Goal: Task Accomplishment & Management: Complete application form

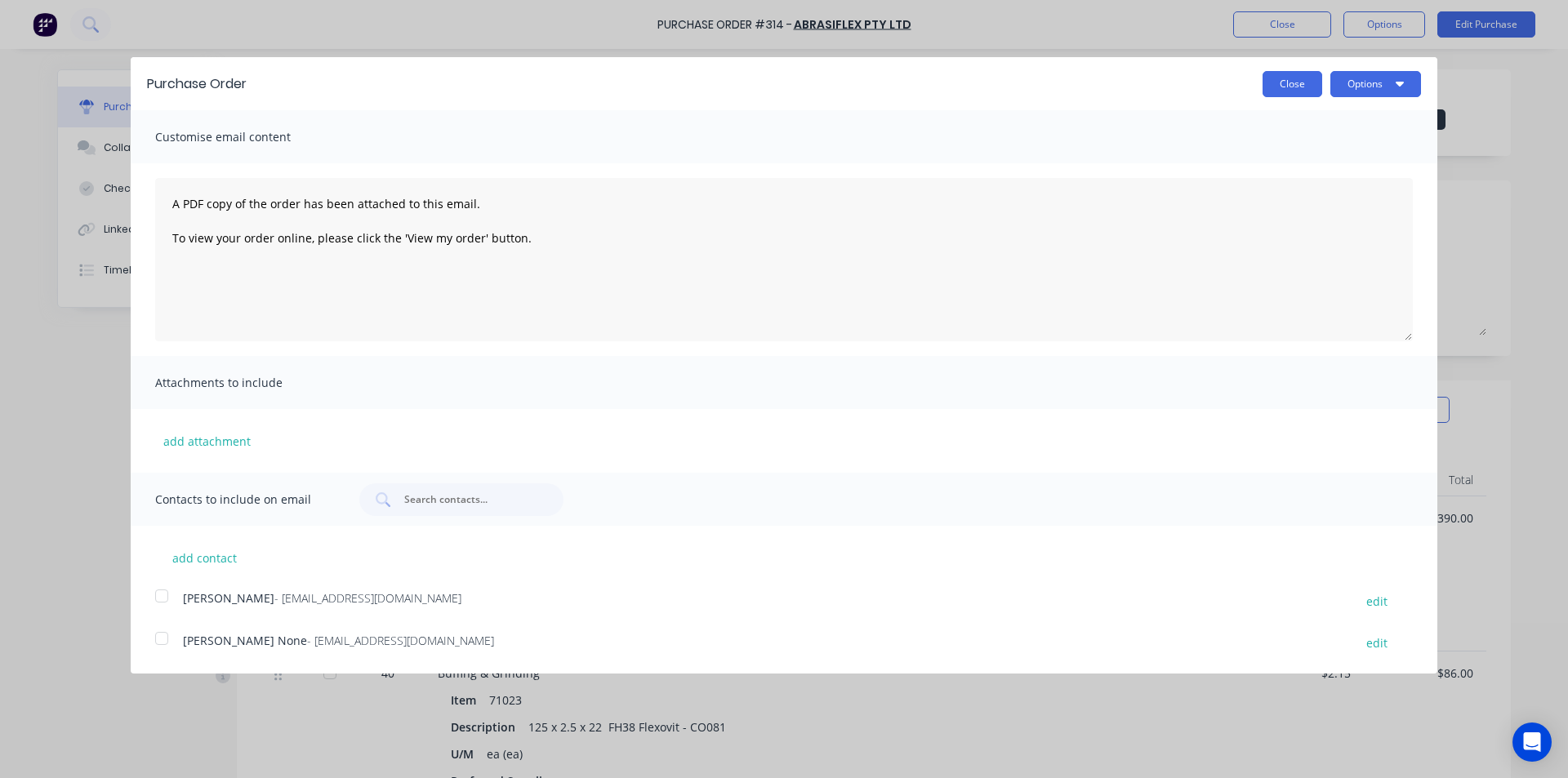
click at [1288, 86] on button "Close" at bounding box center [1292, 84] width 59 height 26
type textarea "x"
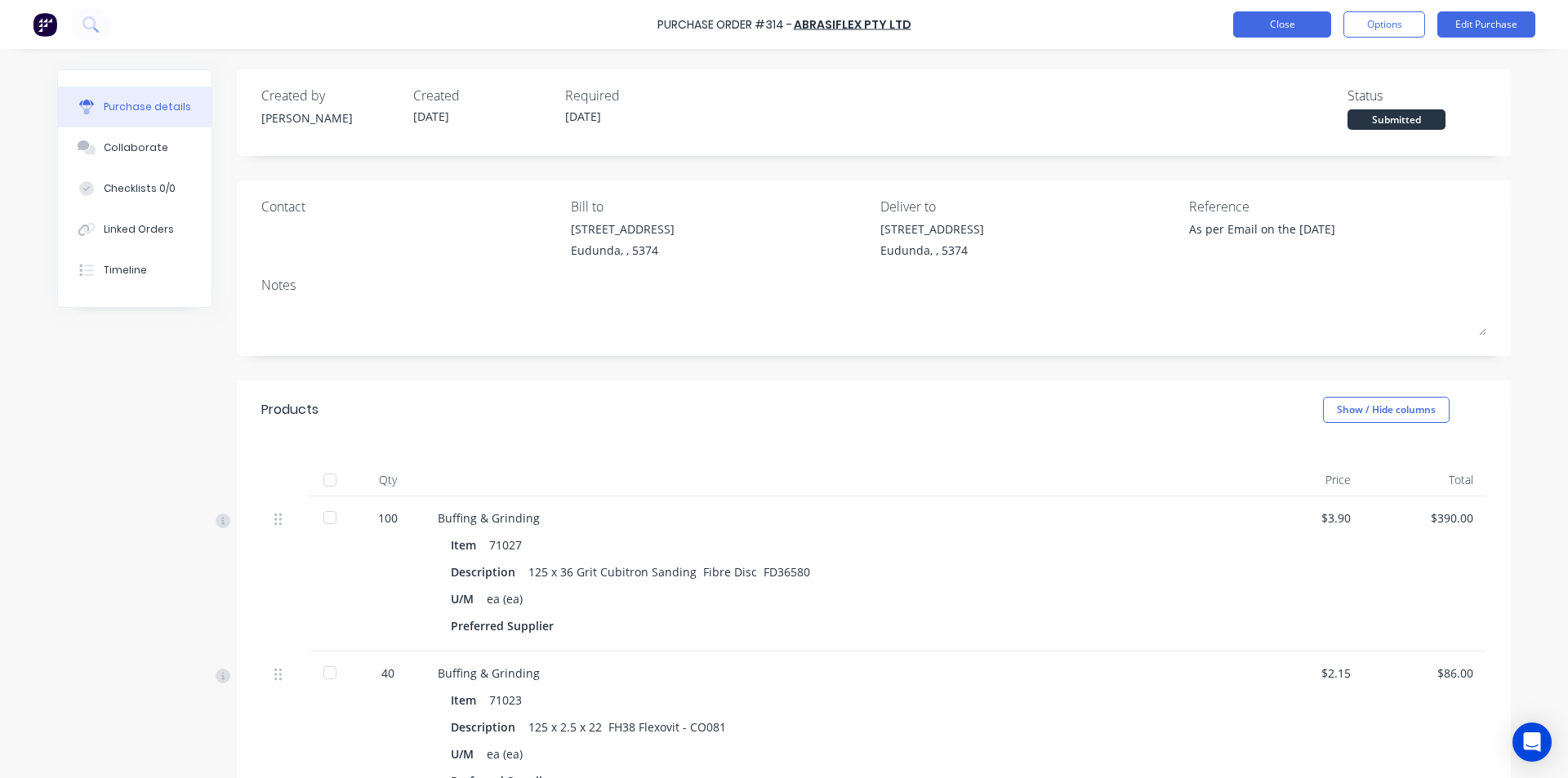
click at [1272, 25] on button "Close" at bounding box center [1283, 24] width 98 height 26
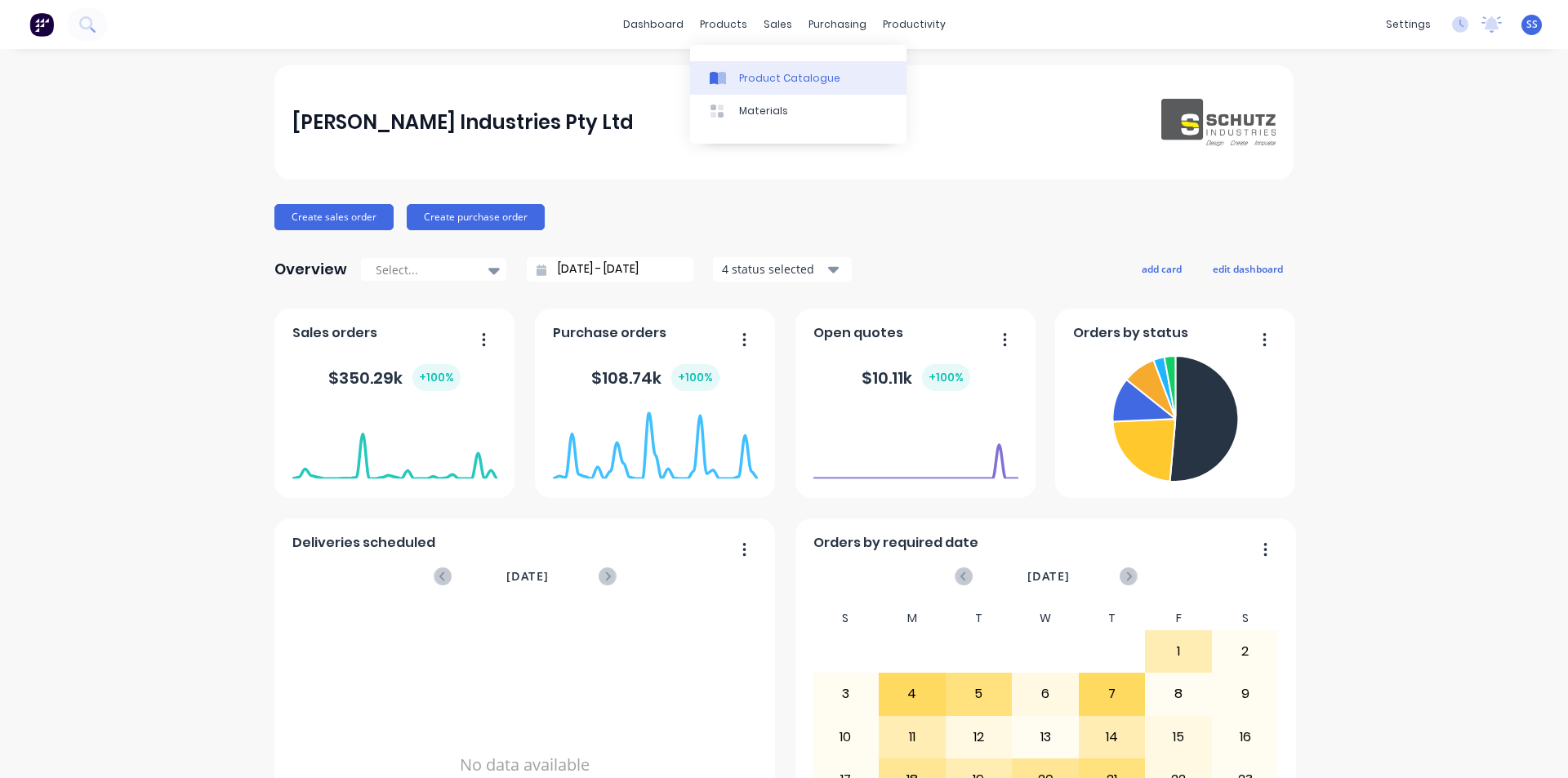
click at [730, 83] on div at bounding box center [722, 78] width 25 height 14
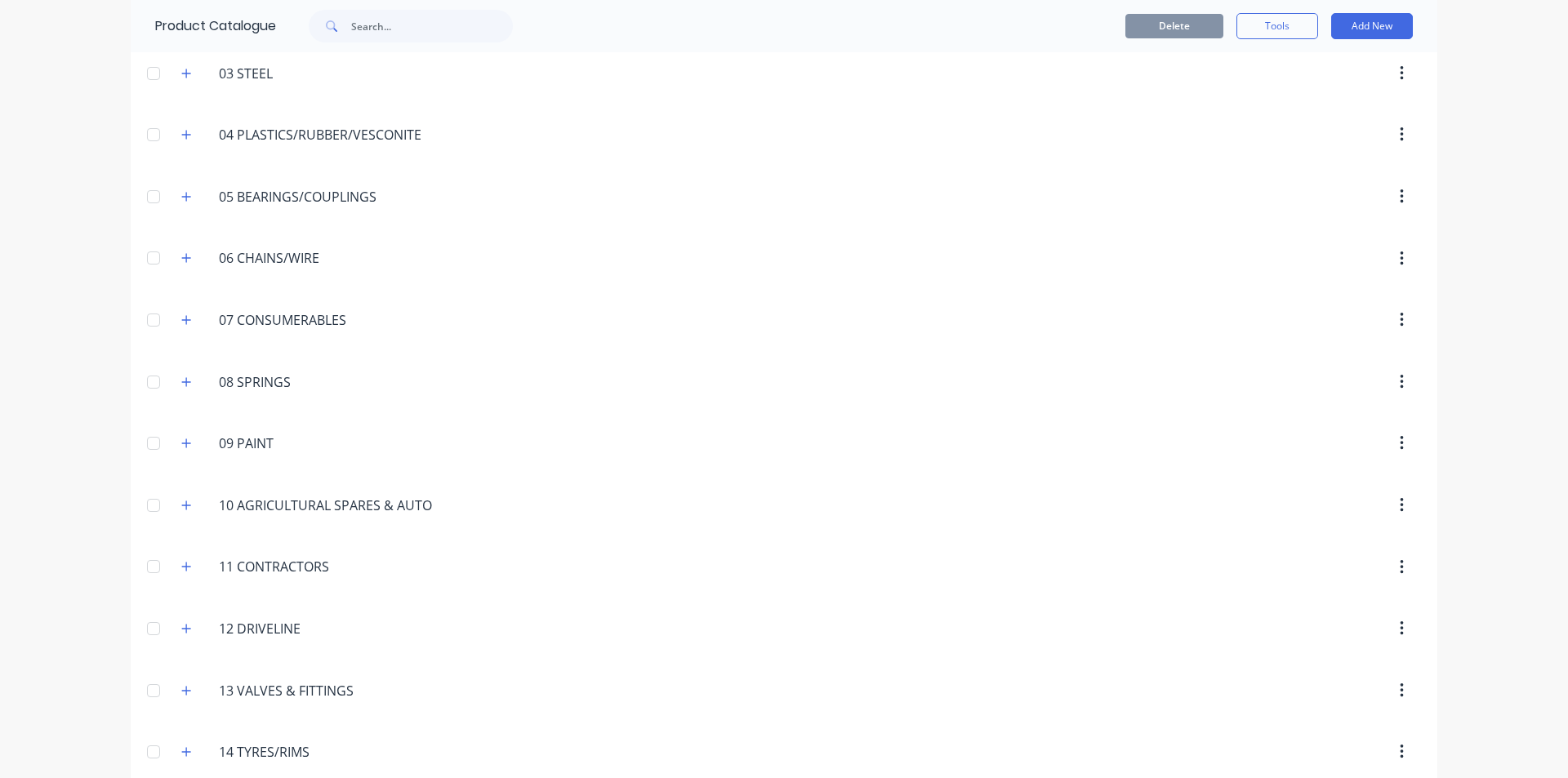
scroll to position [277, 0]
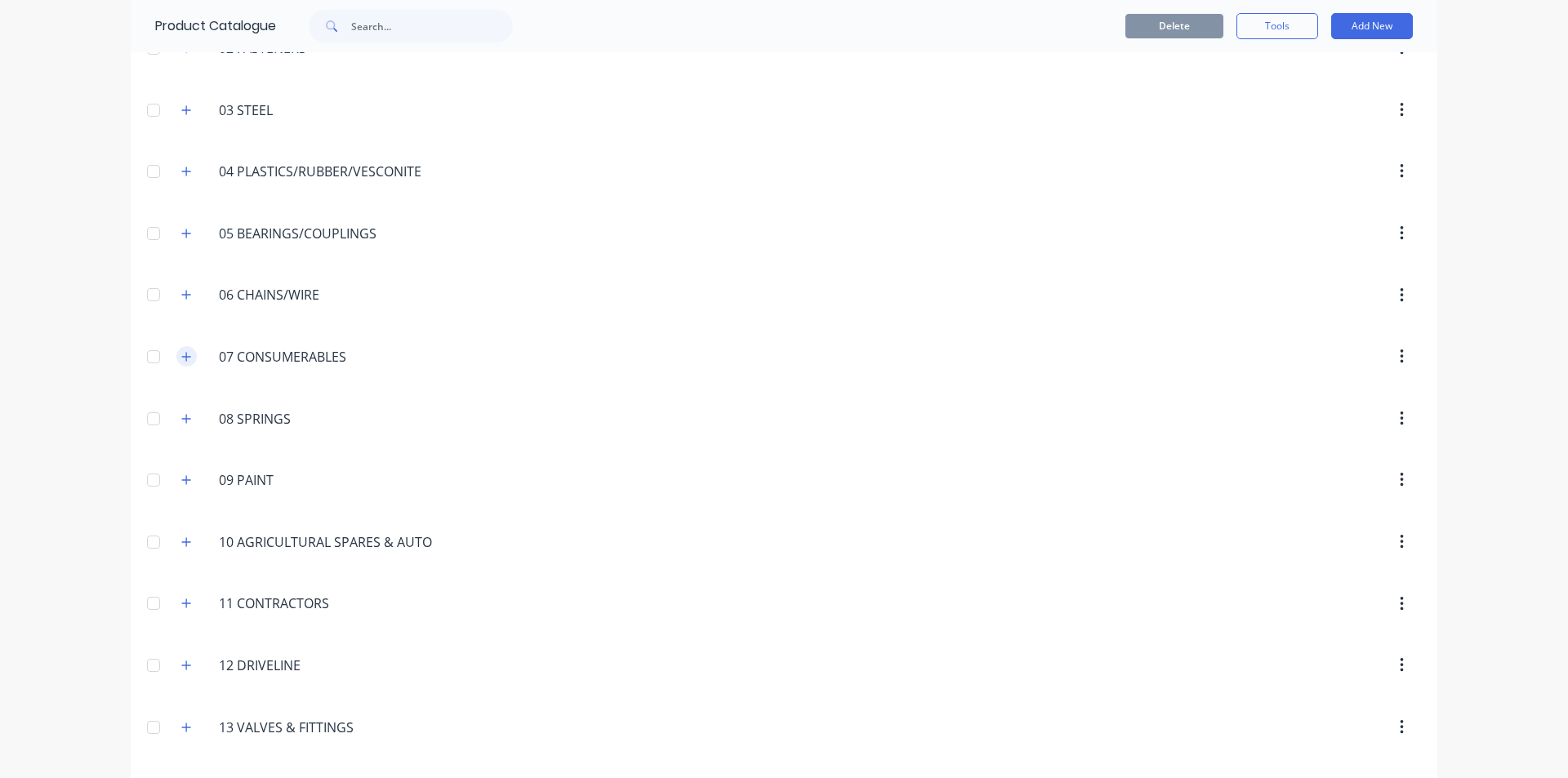
click at [184, 354] on icon "button" at bounding box center [186, 356] width 10 height 11
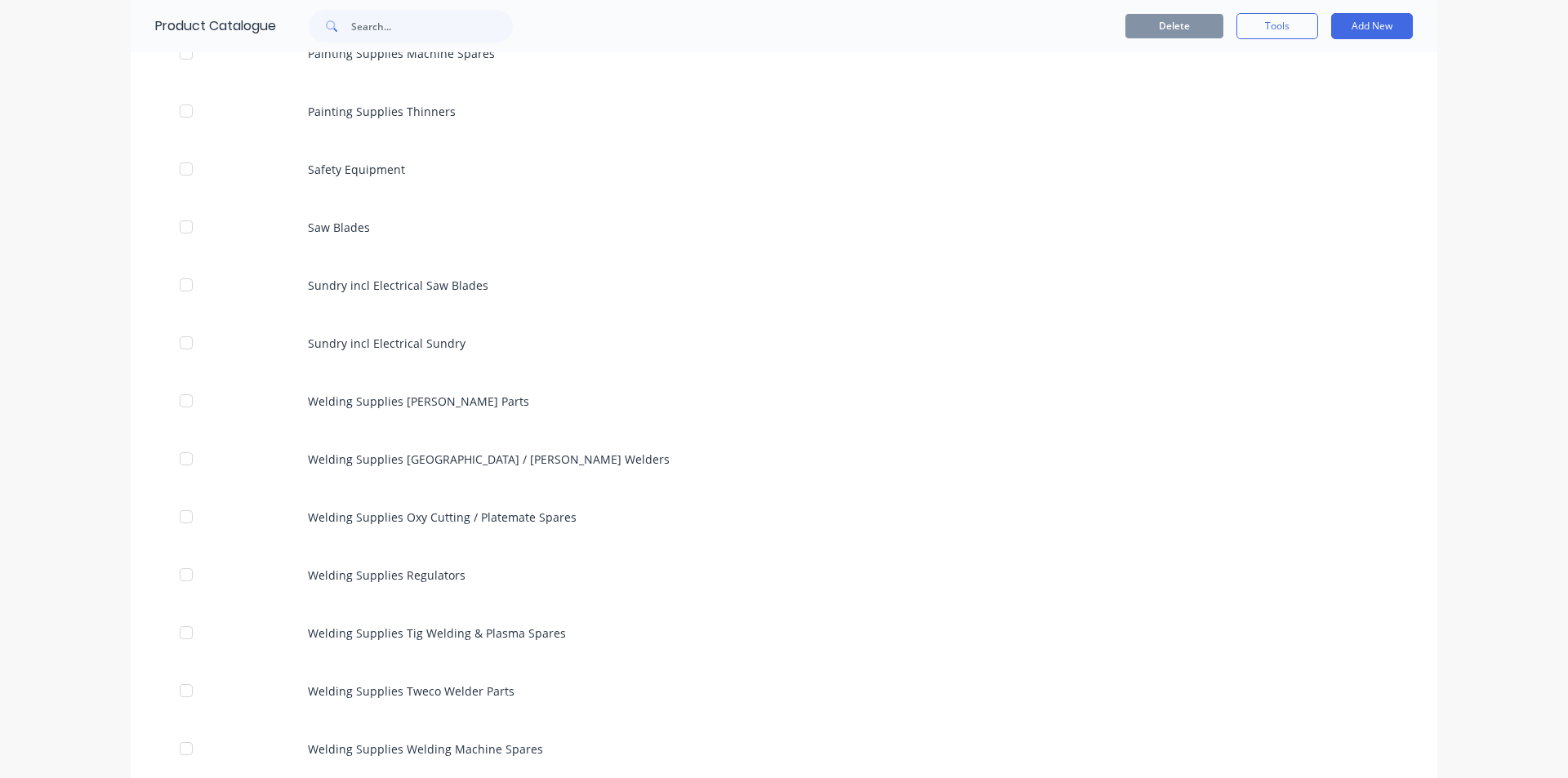
scroll to position [1501, 0]
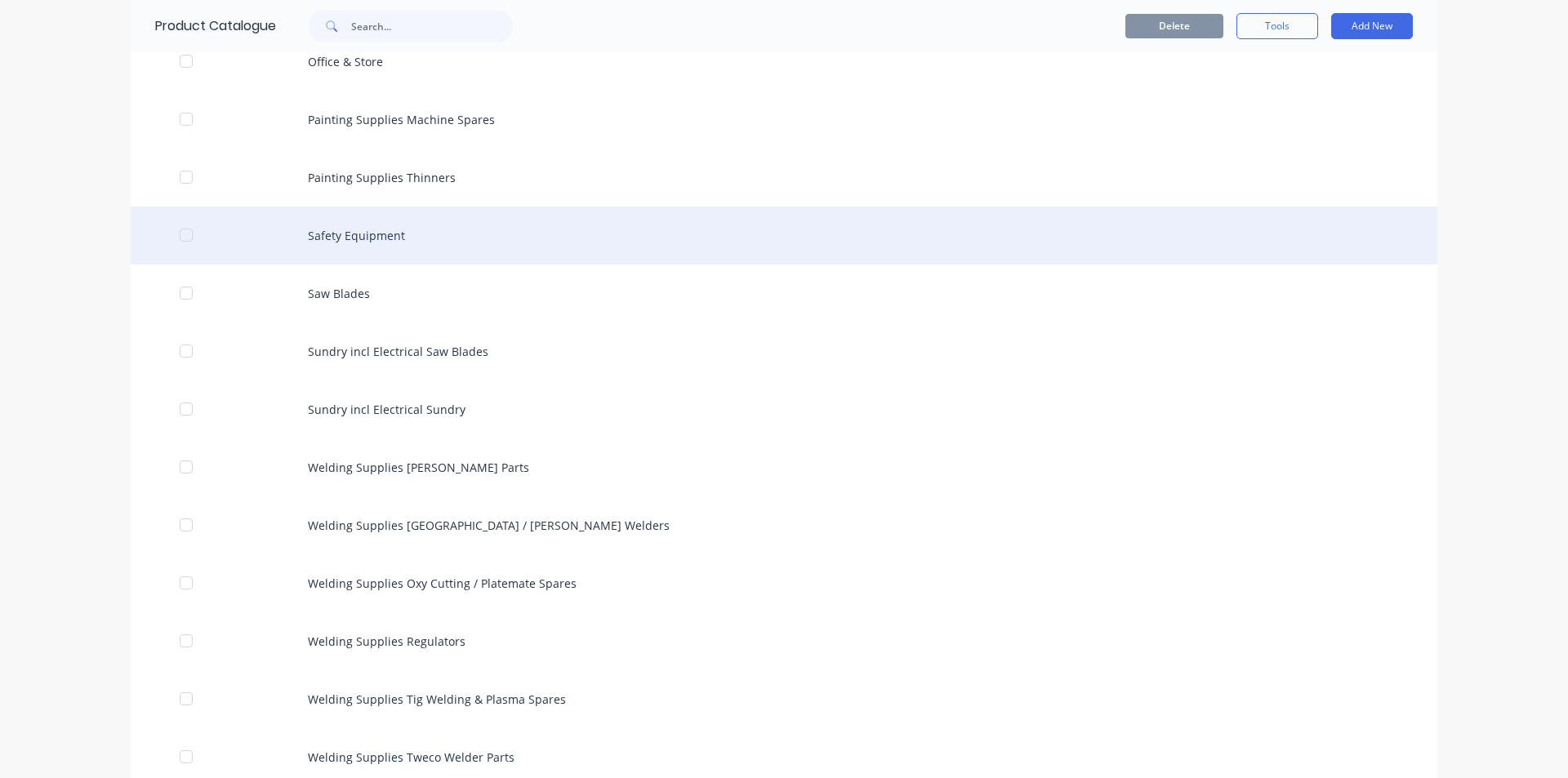
click at [361, 230] on div "Safety Equipment" at bounding box center [784, 235] width 1306 height 58
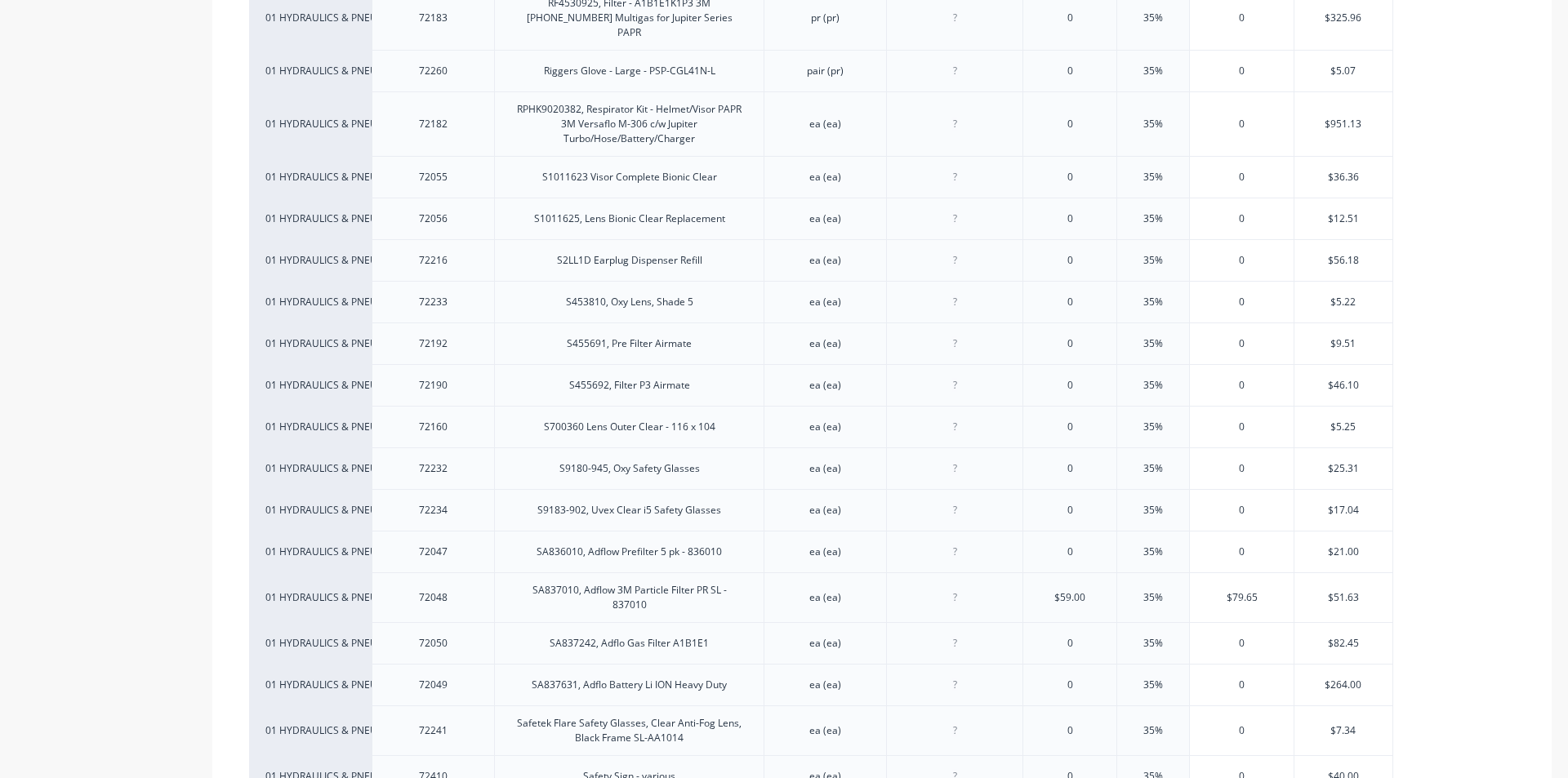
scroll to position [3917, 0]
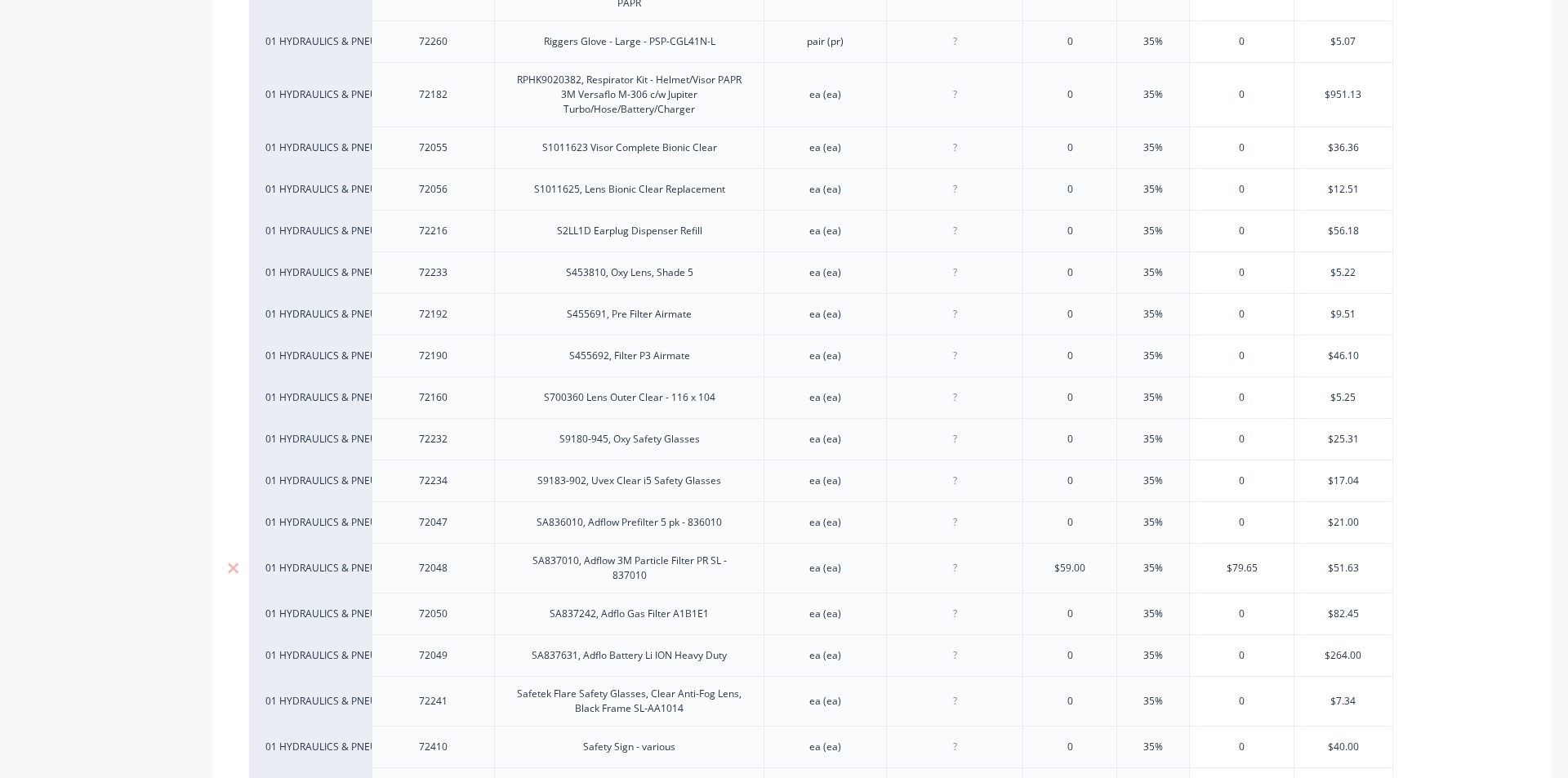
click at [635, 550] on div "SA837010, Adflow 3M Particle Filter PR SL - 837010" at bounding box center [629, 568] width 256 height 36
click at [463, 543] on div "72048" at bounding box center [433, 567] width 123 height 50
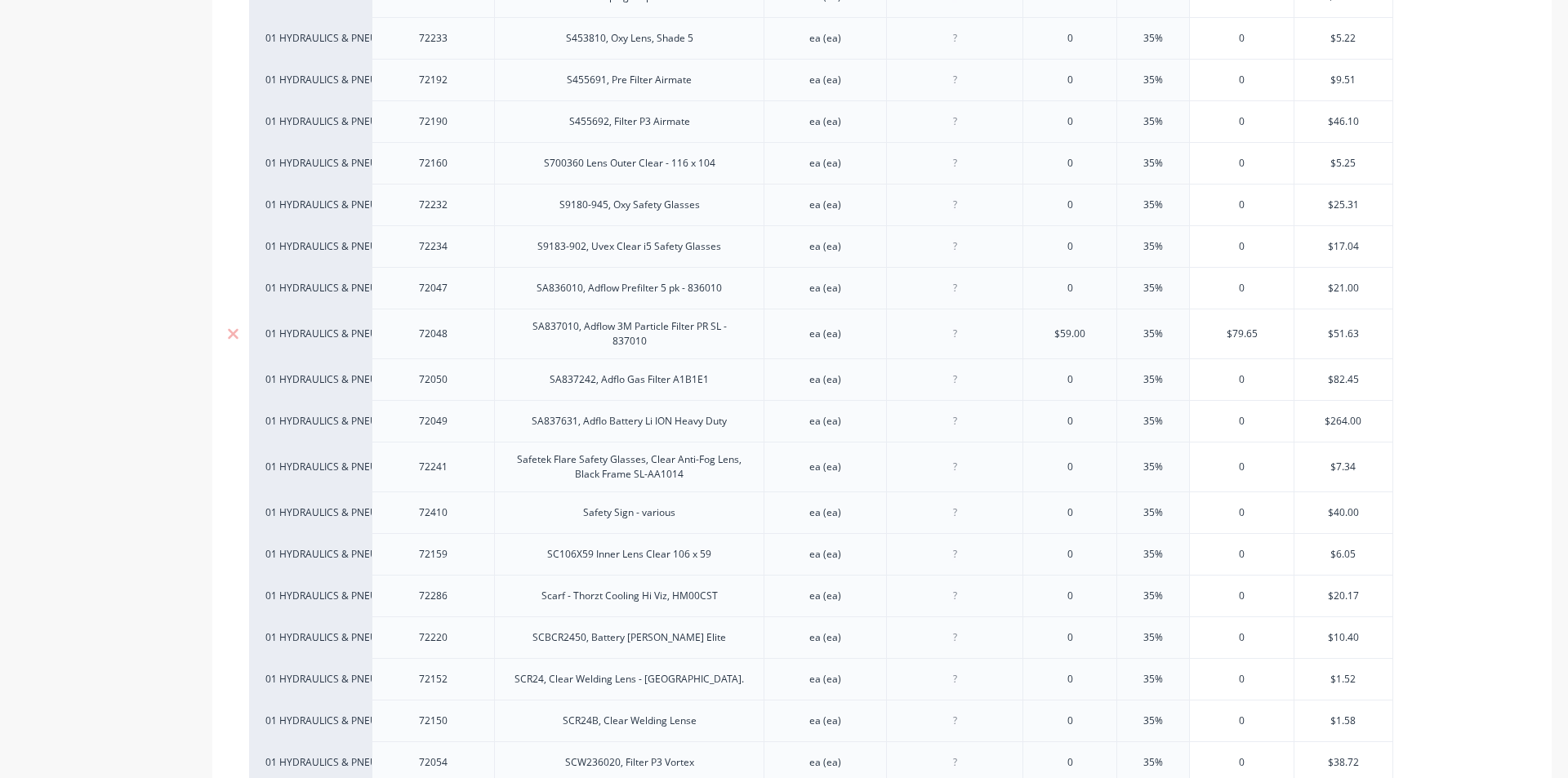
scroll to position [4244, 0]
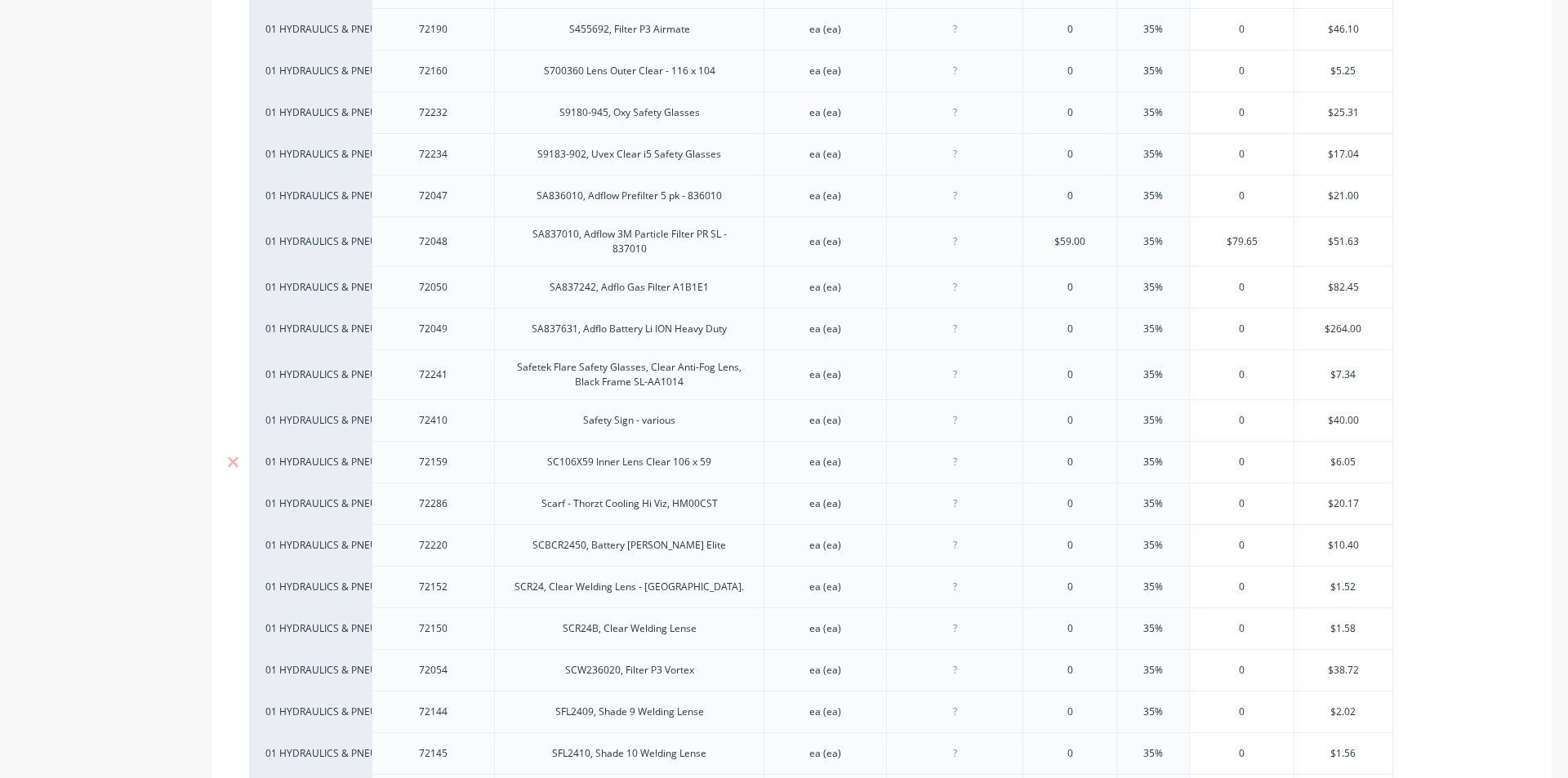
click at [641, 451] on div "SC106X59 Inner Lens Clear 106 x 59" at bounding box center [629, 461] width 191 height 21
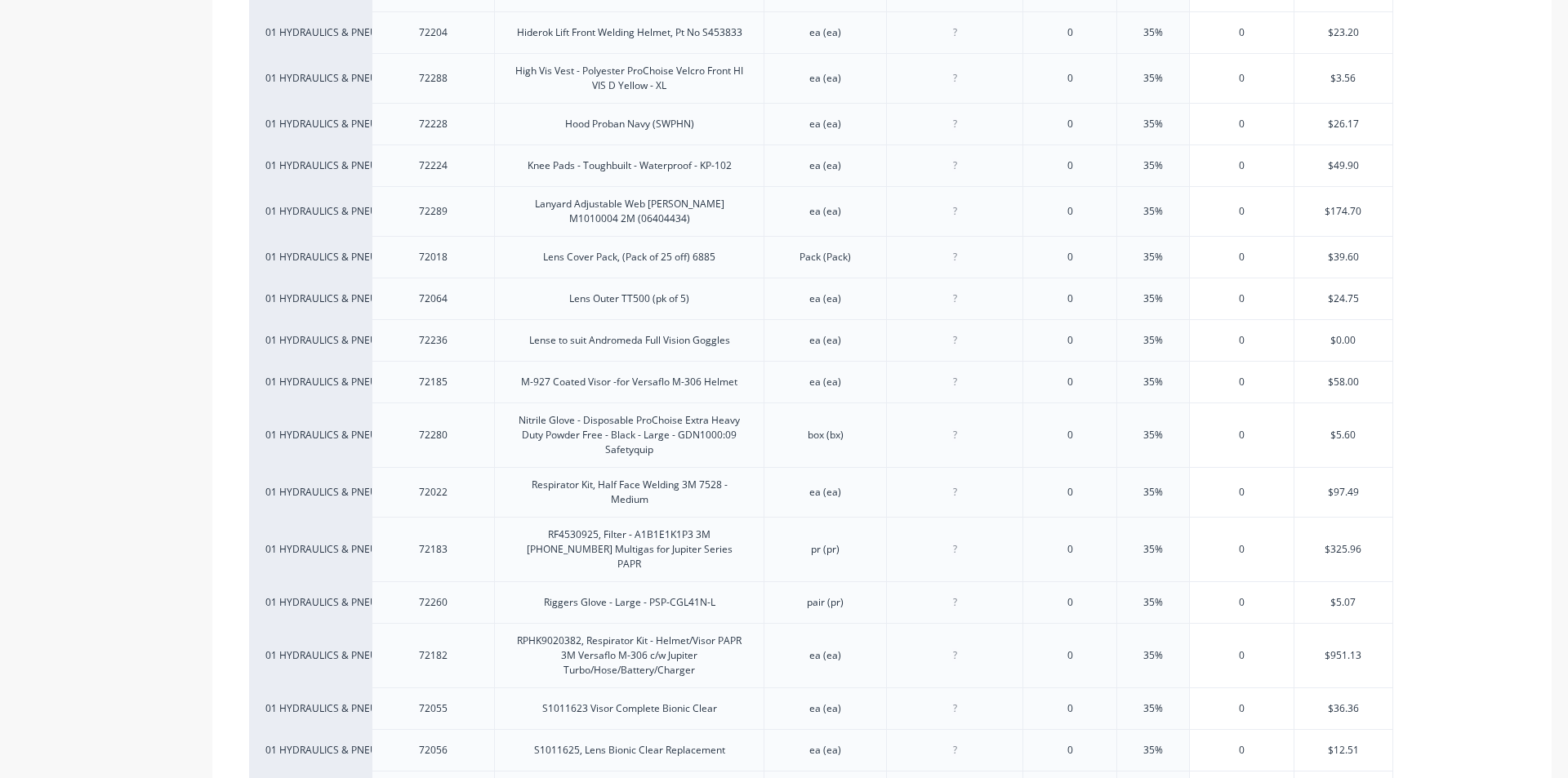
scroll to position [3346, 0]
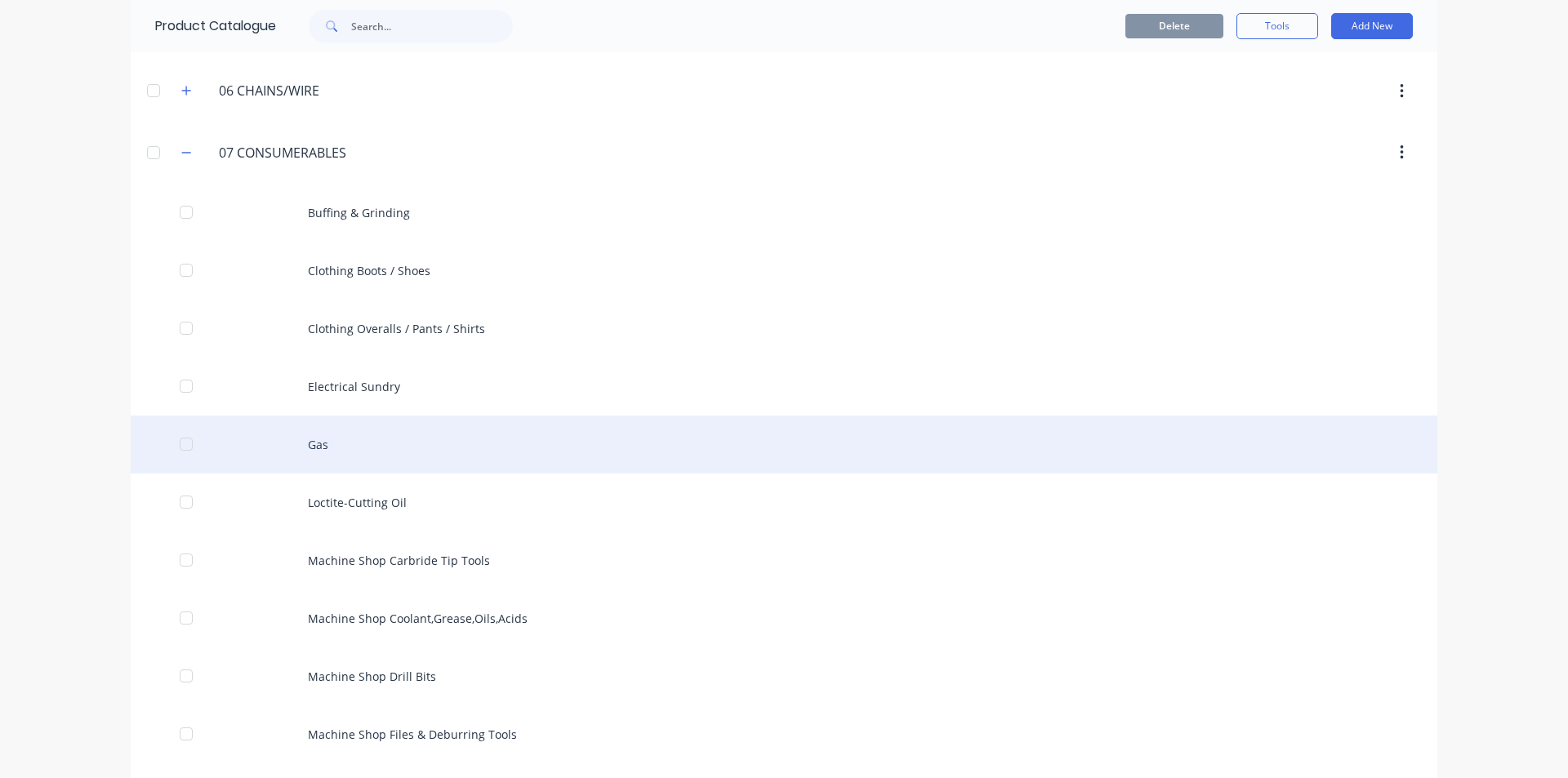
scroll to position [489, 0]
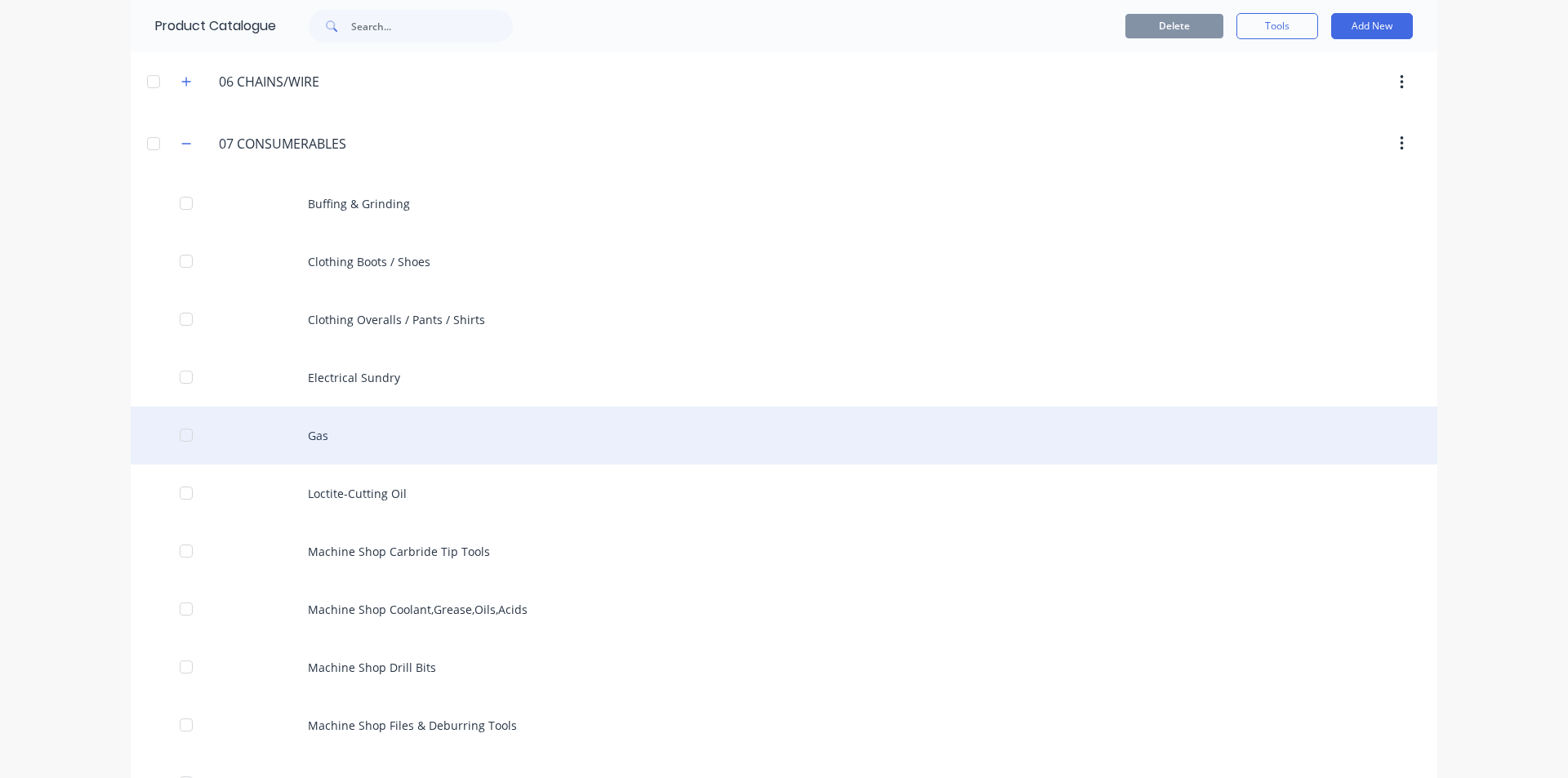
click at [335, 441] on div "Gas" at bounding box center [784, 435] width 1306 height 58
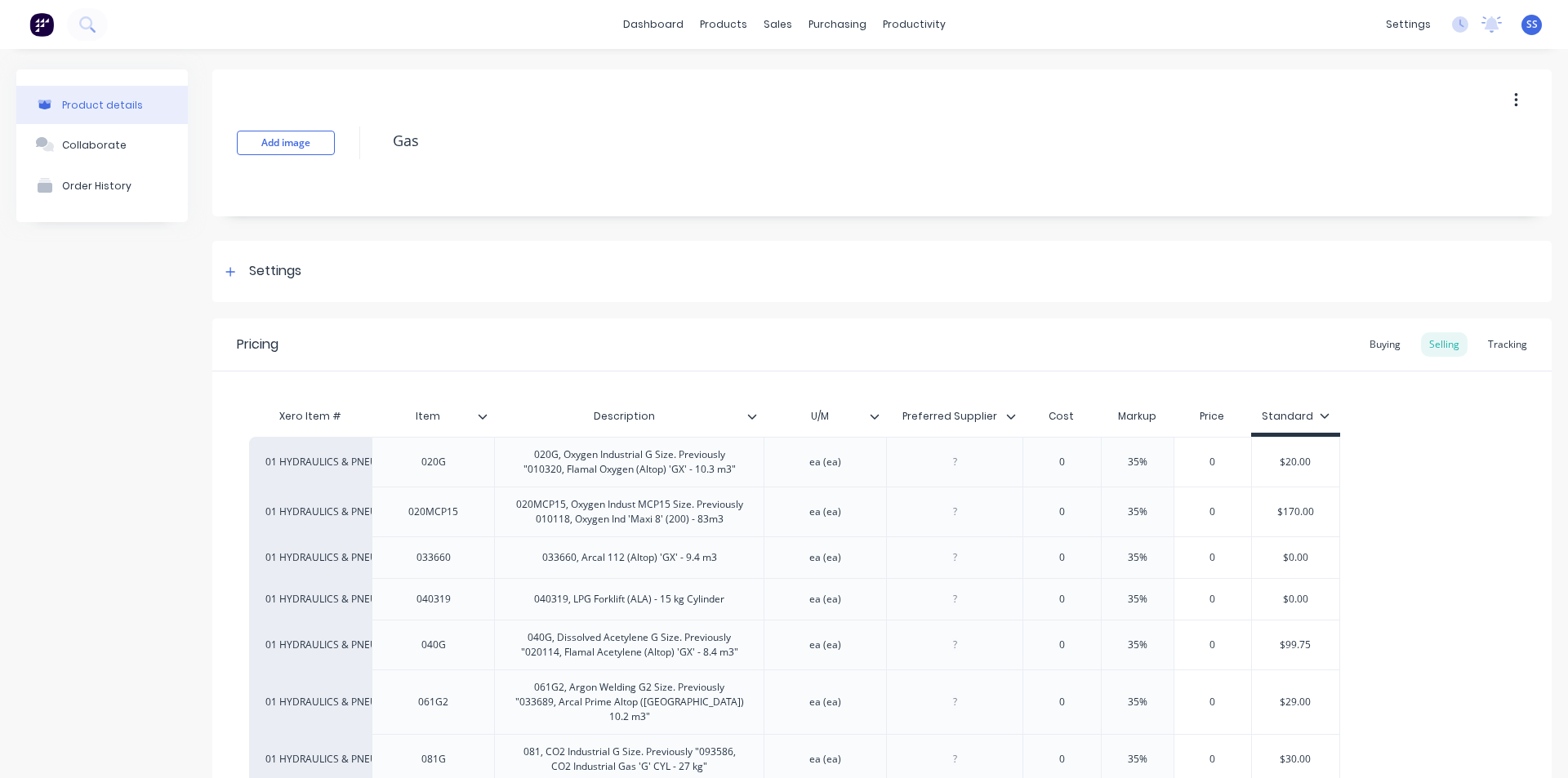
type textarea "x"
click at [836, 69] on link "Purchase Orders" at bounding box center [899, 77] width 216 height 33
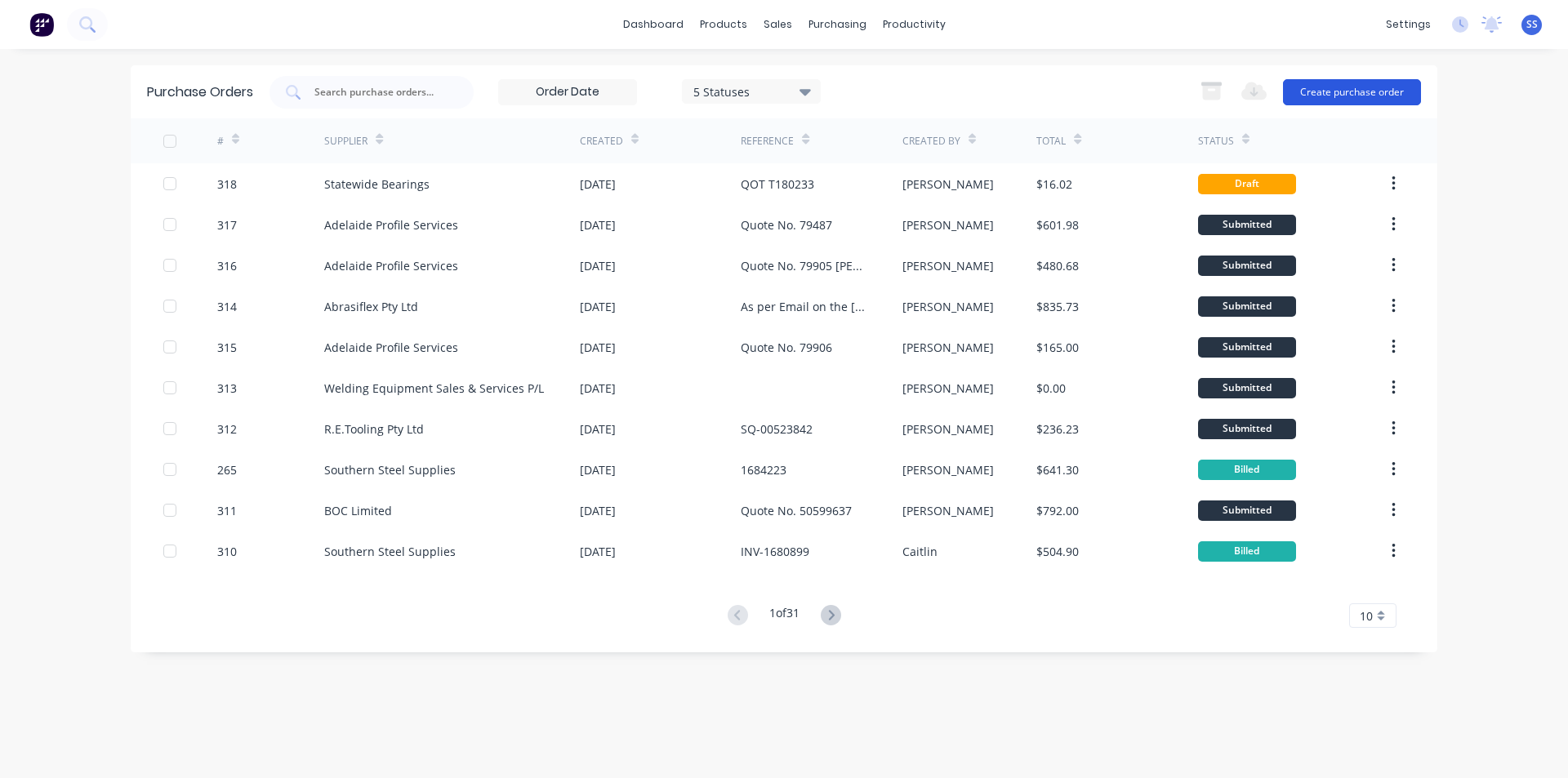
click at [1316, 96] on button "Create purchase order" at bounding box center [1351, 92] width 138 height 26
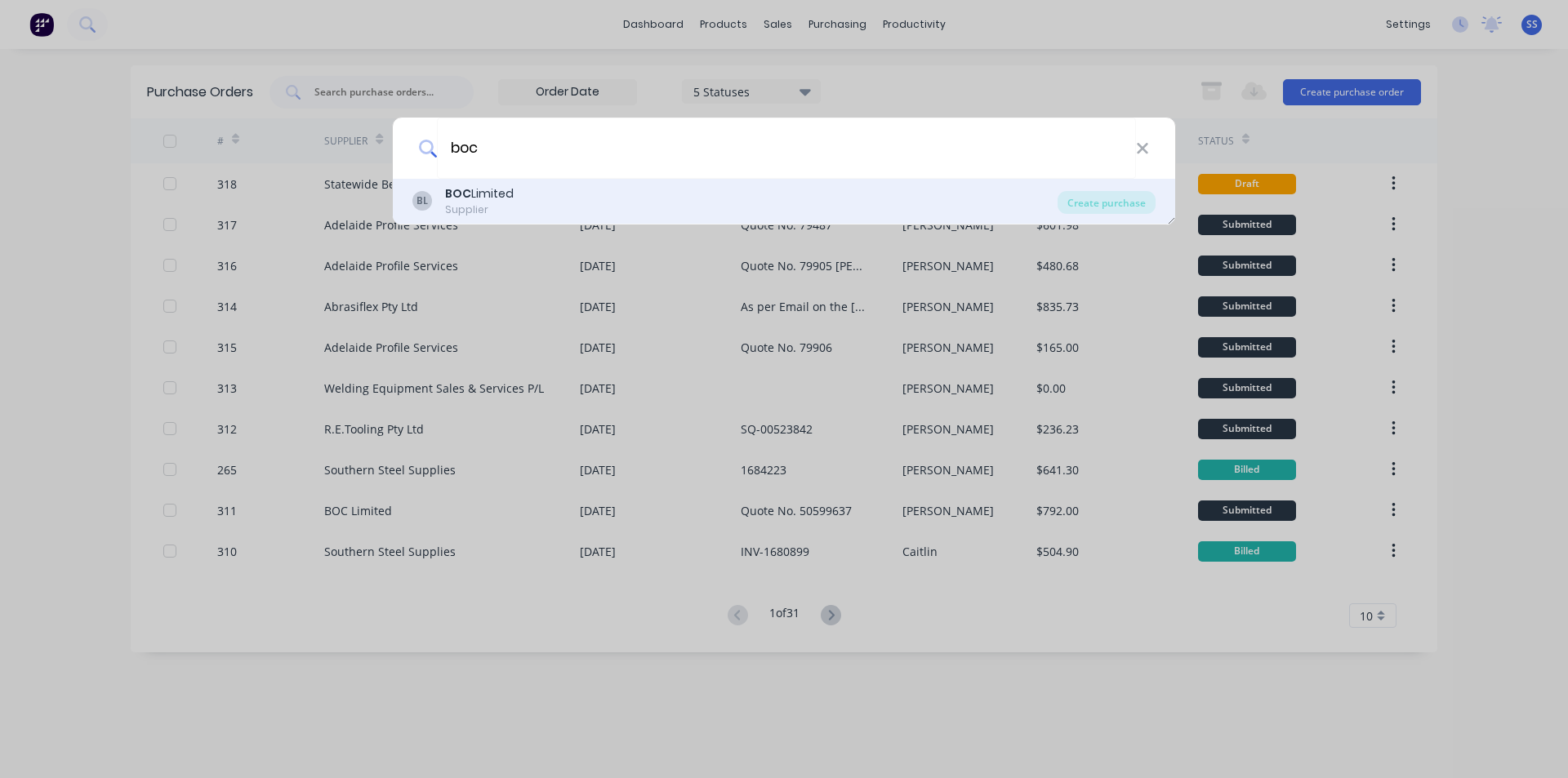
type input "boc"
click at [470, 192] on div "BOC Limited" at bounding box center [479, 194] width 69 height 17
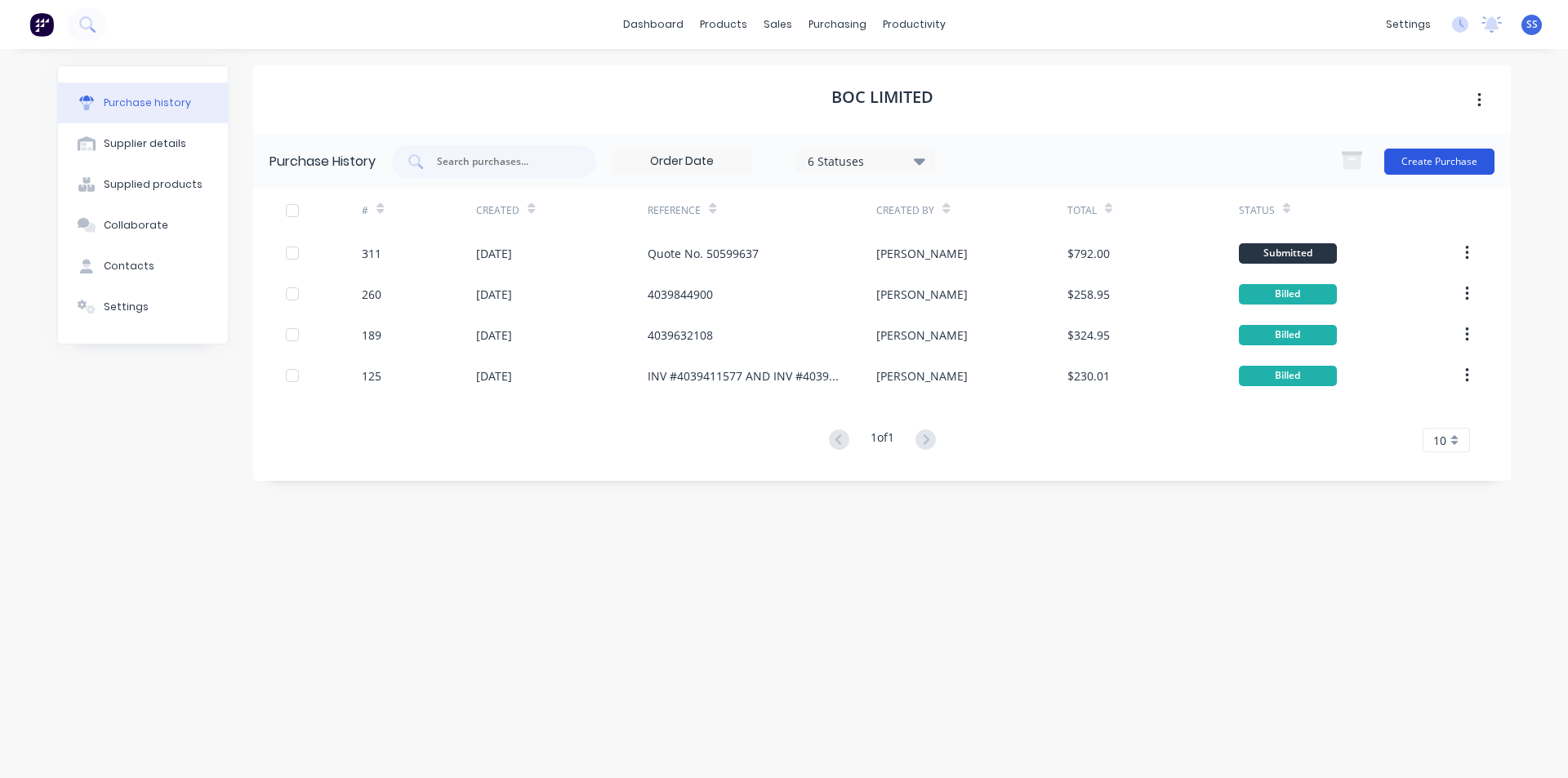
click at [1433, 162] on button "Create Purchase" at bounding box center [1439, 161] width 110 height 26
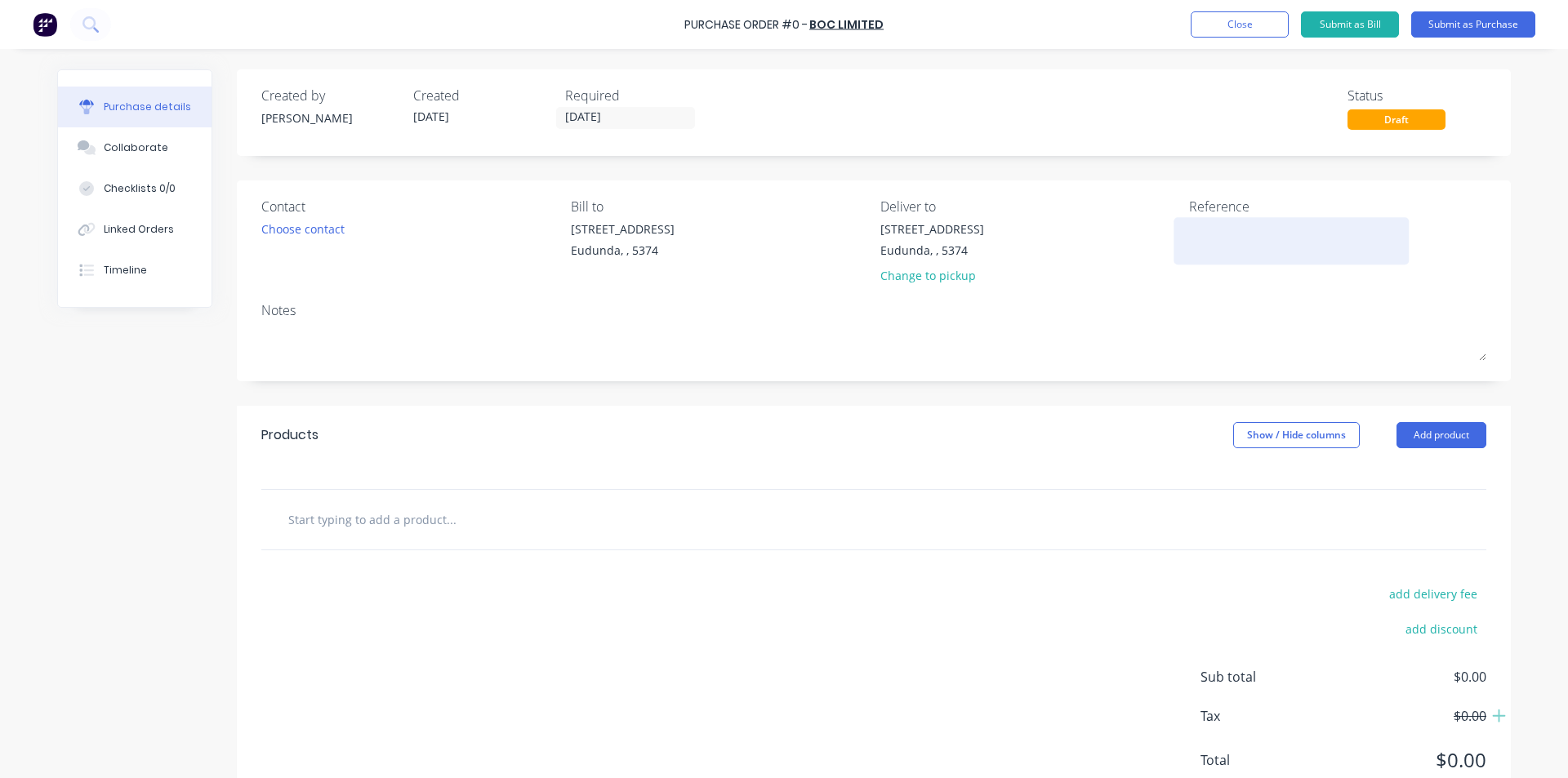
click at [1275, 220] on div at bounding box center [1291, 240] width 204 height 41
click at [1266, 240] on textarea at bounding box center [1291, 238] width 204 height 36
type textarea "Gas Order"
type textarea "x"
type textarea "Gas Order"
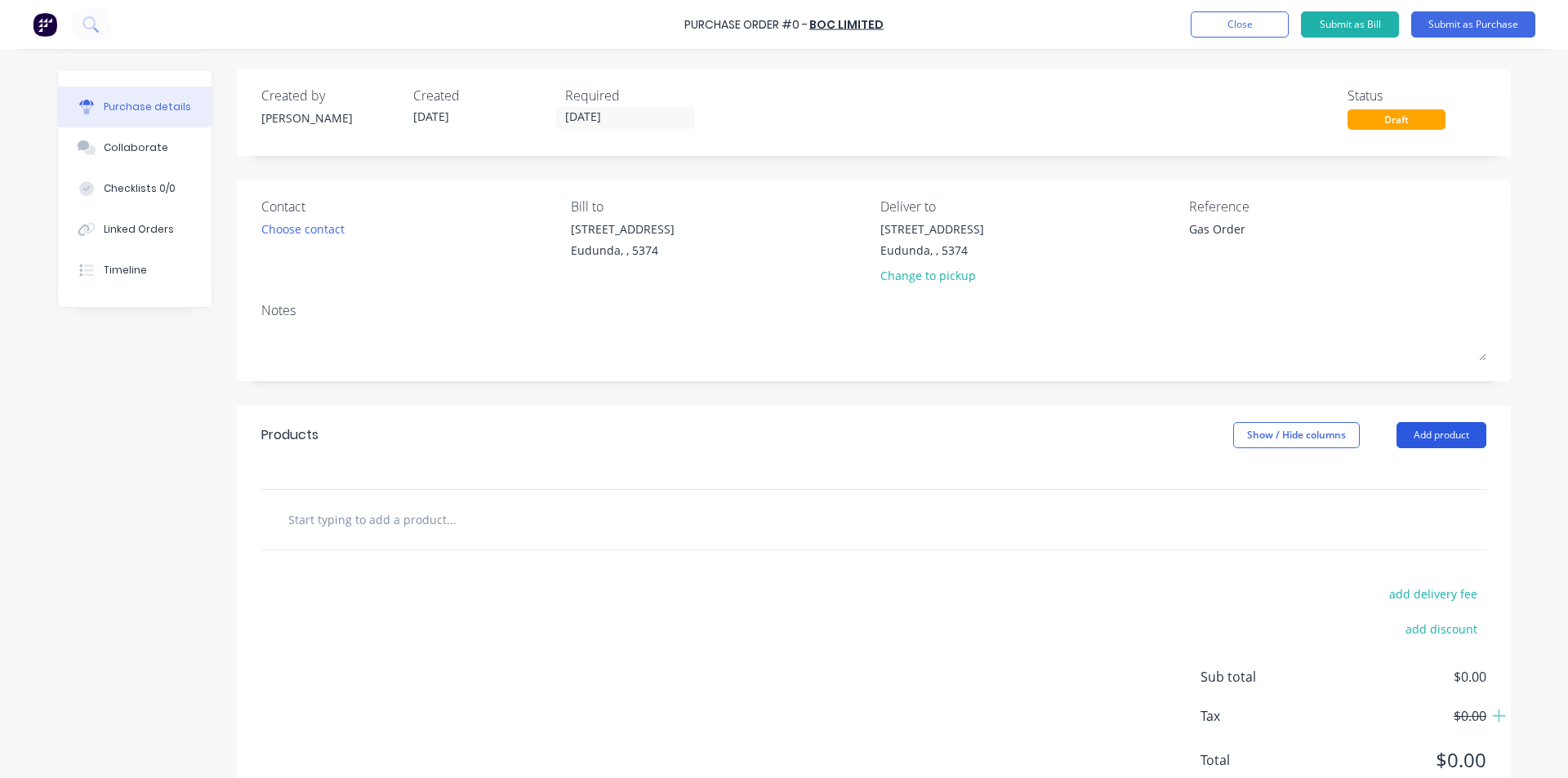
click at [1424, 444] on button "Add product" at bounding box center [1441, 434] width 90 height 26
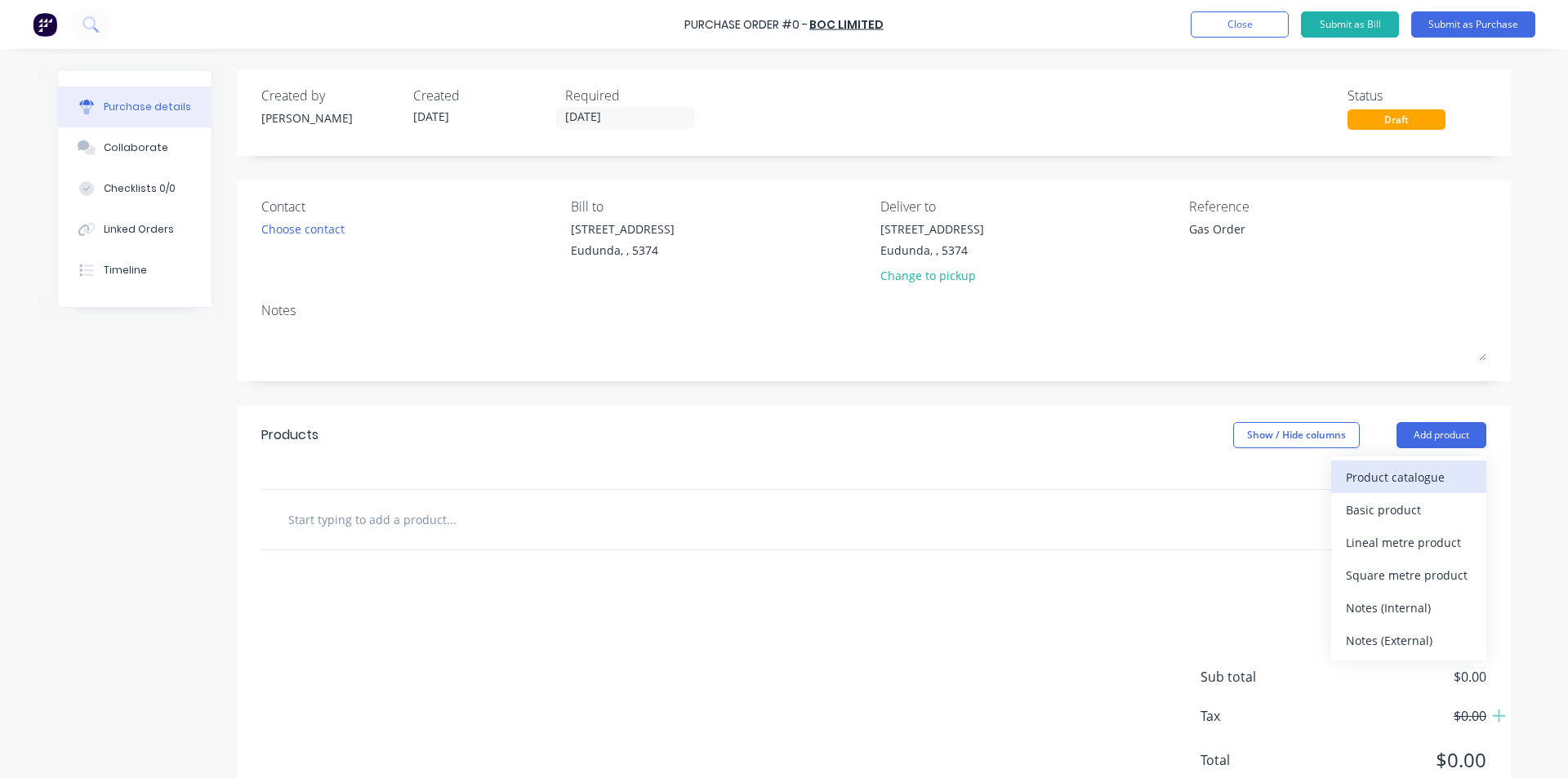
click at [1393, 478] on div "Product catalogue" at bounding box center [1409, 477] width 125 height 24
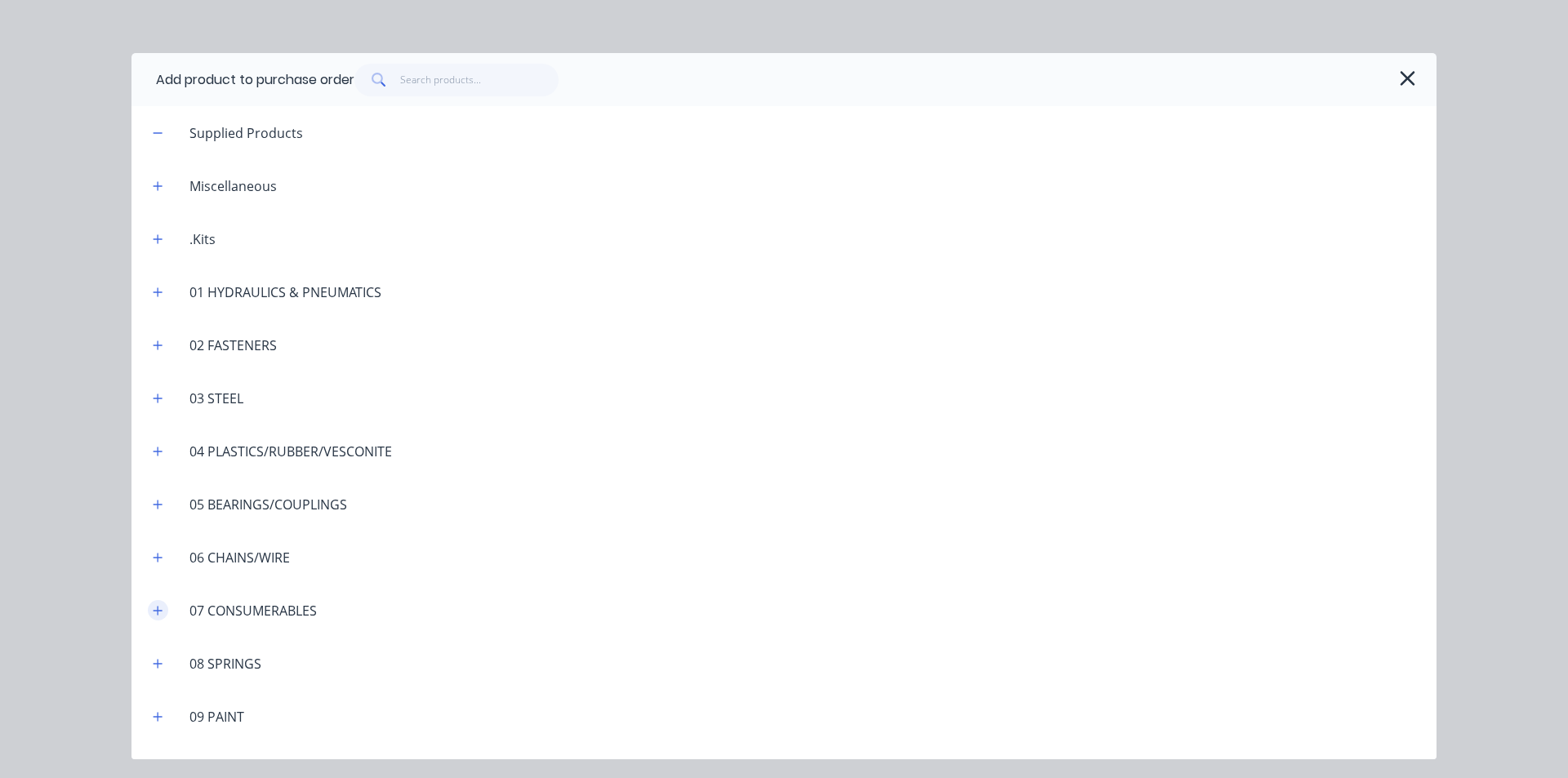
click at [158, 605] on icon "button" at bounding box center [158, 610] width 10 height 11
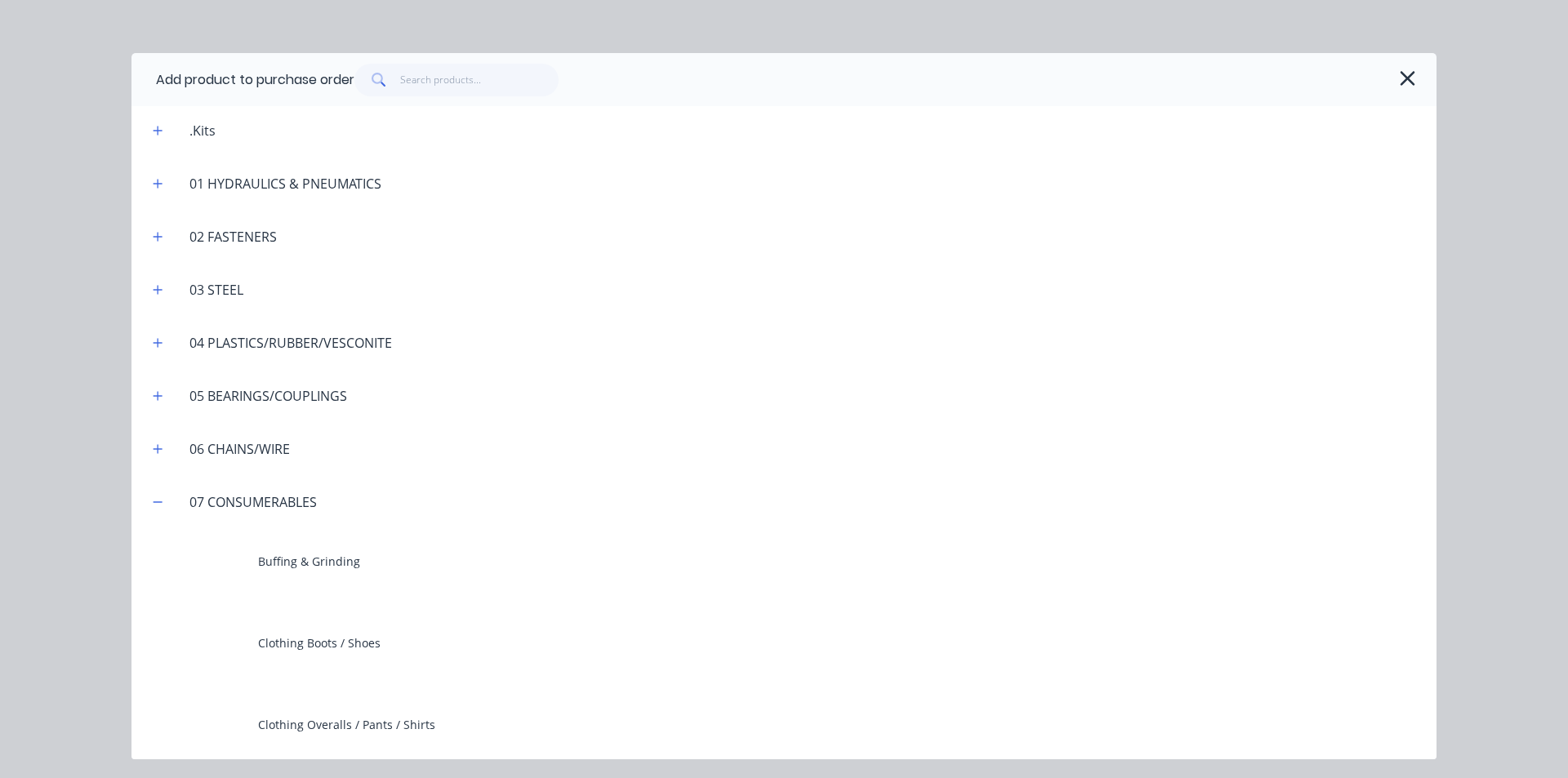
scroll to position [408, 0]
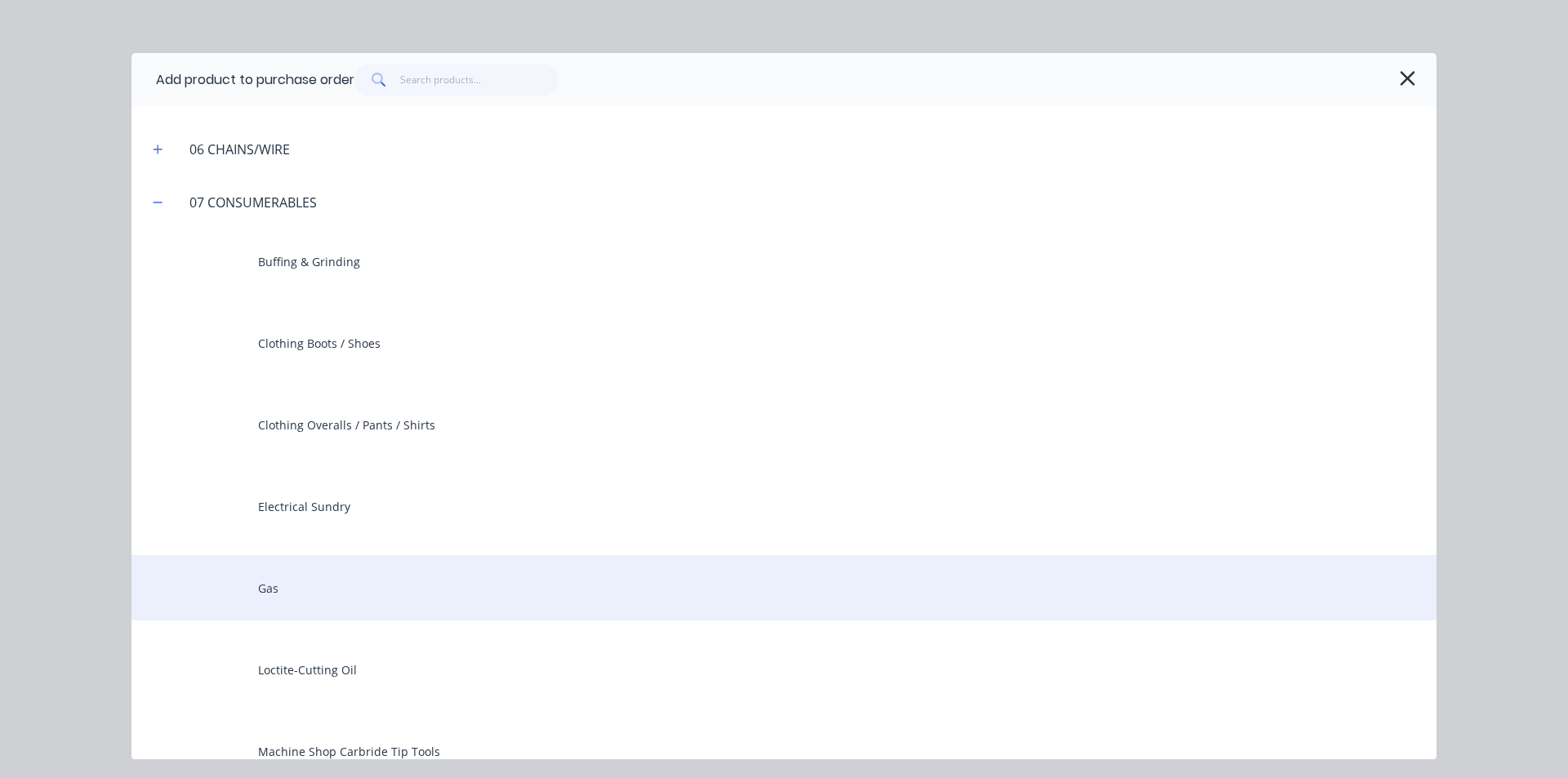
click at [273, 577] on div "Gas" at bounding box center [784, 588] width 1305 height 65
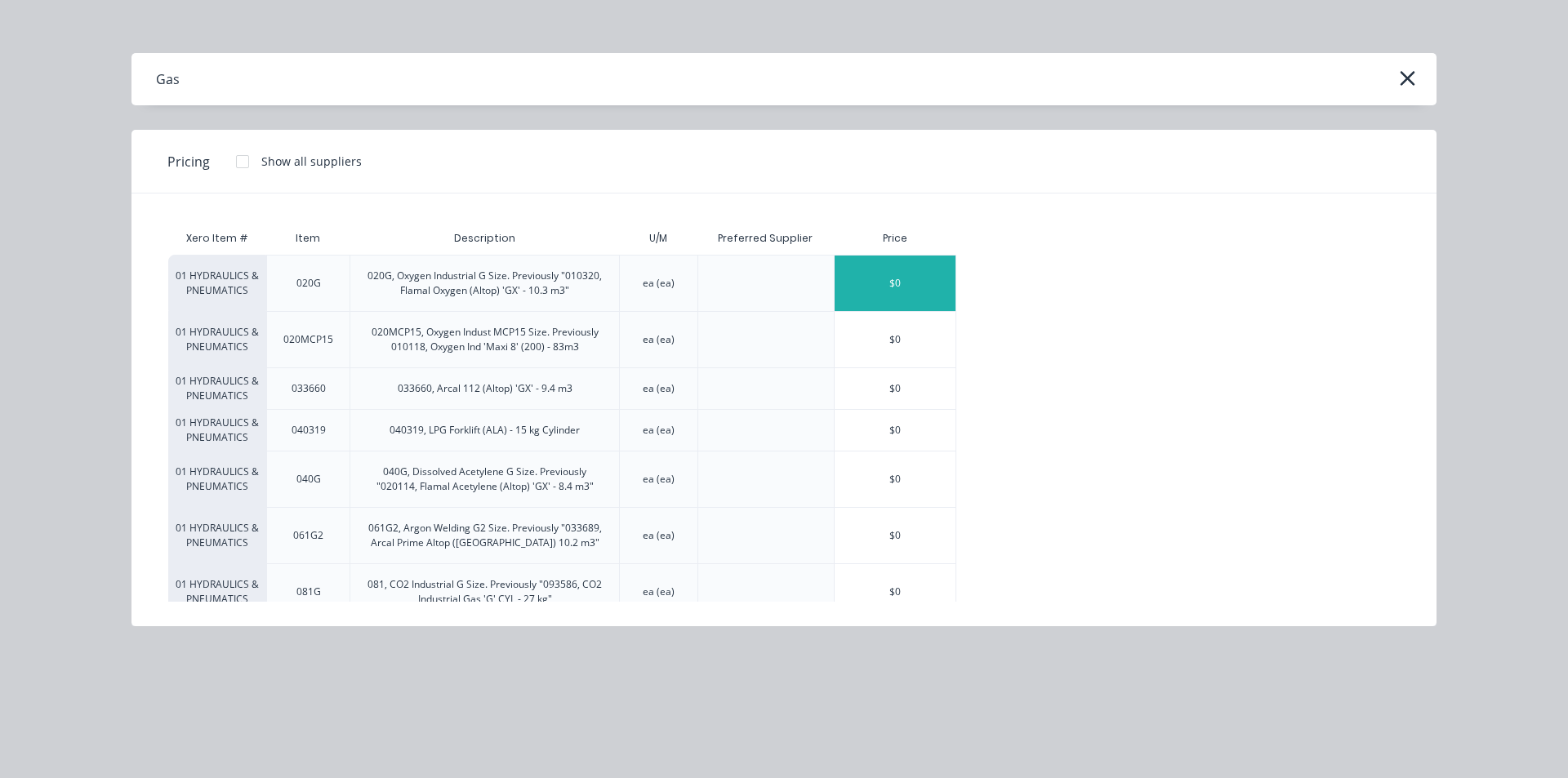
click at [845, 278] on div "$0" at bounding box center [895, 284] width 121 height 56
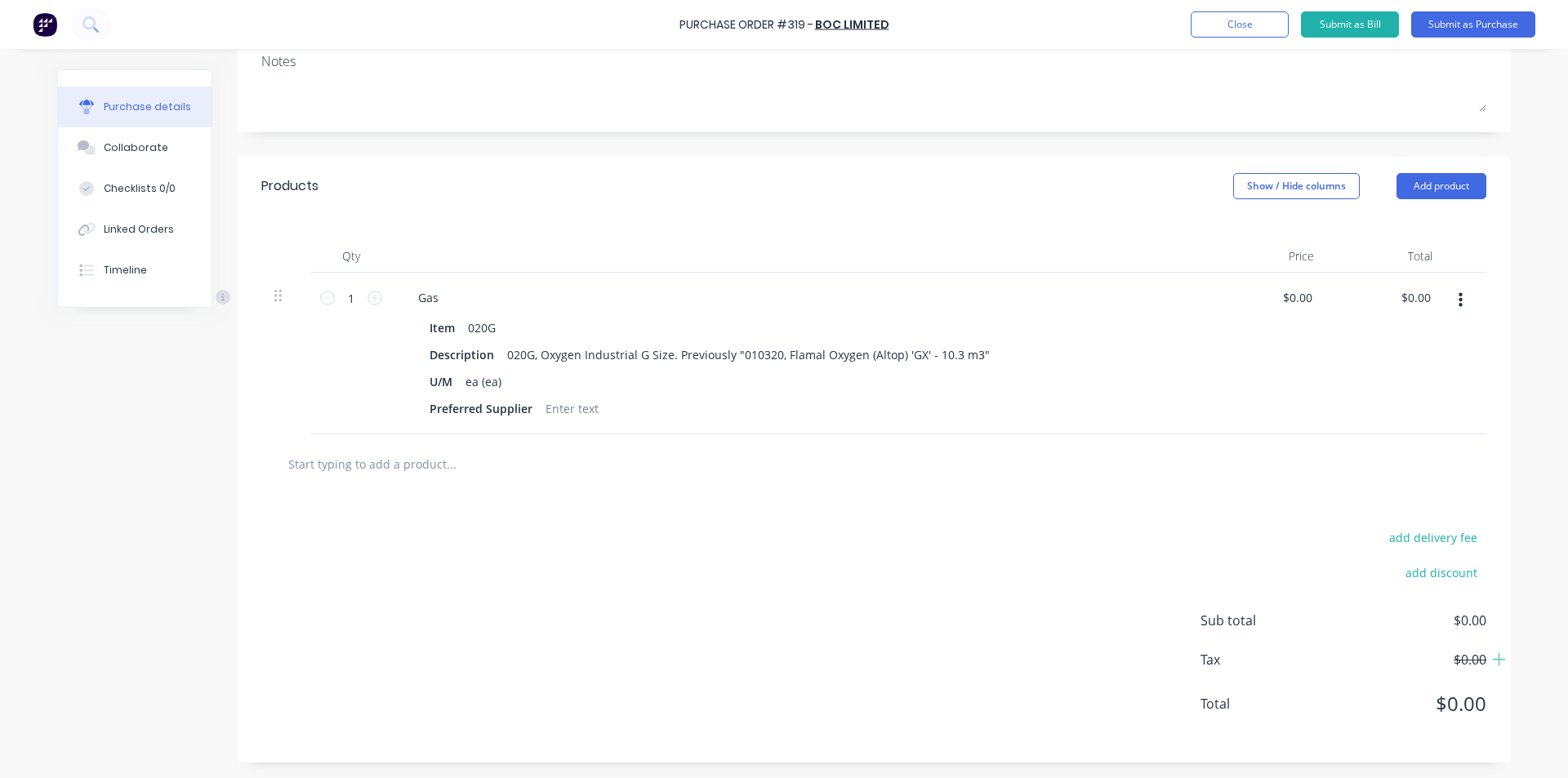
scroll to position [250, 0]
click at [1403, 185] on button "Add product" at bounding box center [1441, 185] width 90 height 26
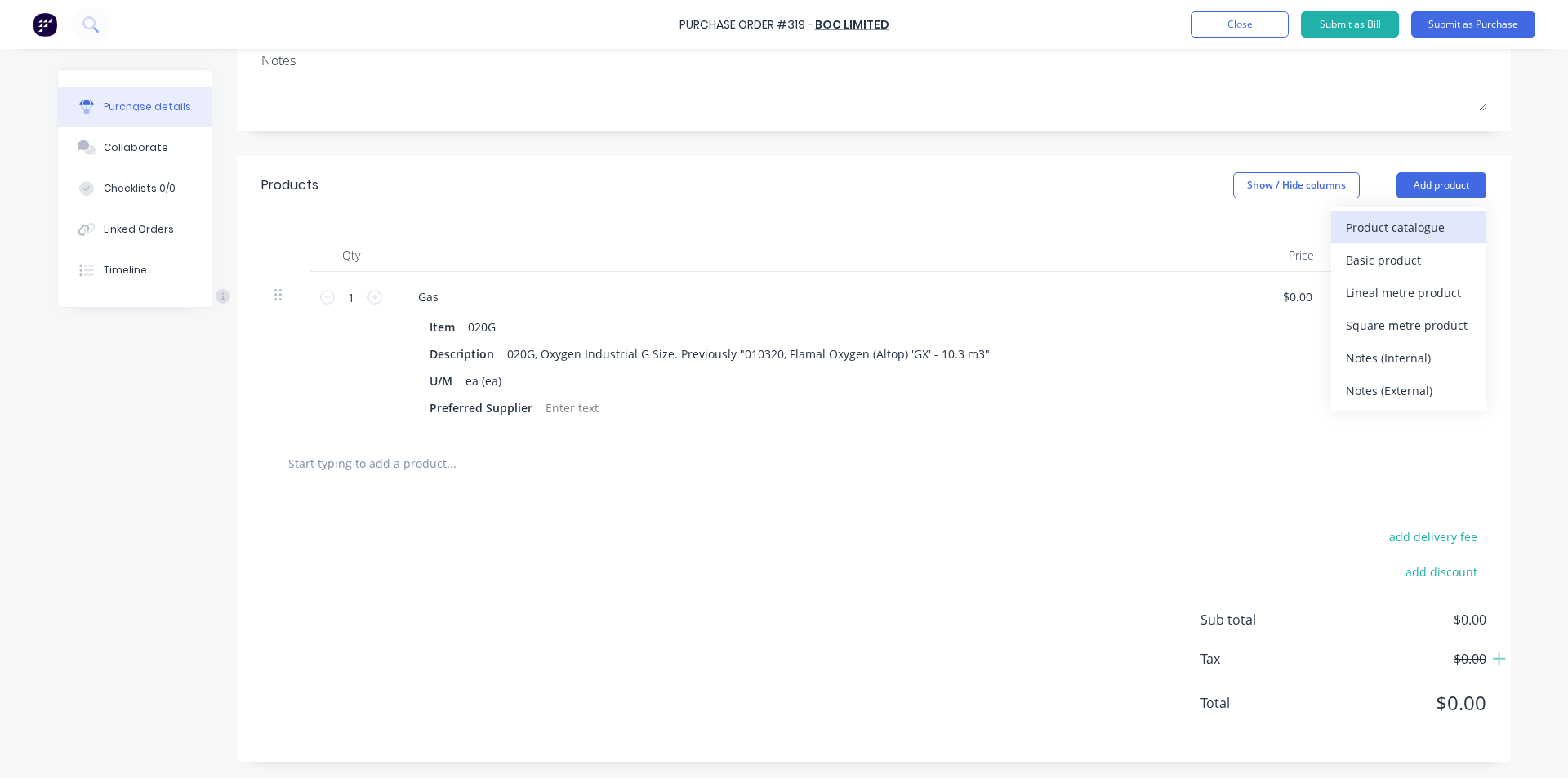
click at [1366, 237] on div "Product catalogue" at bounding box center [1409, 227] width 125 height 24
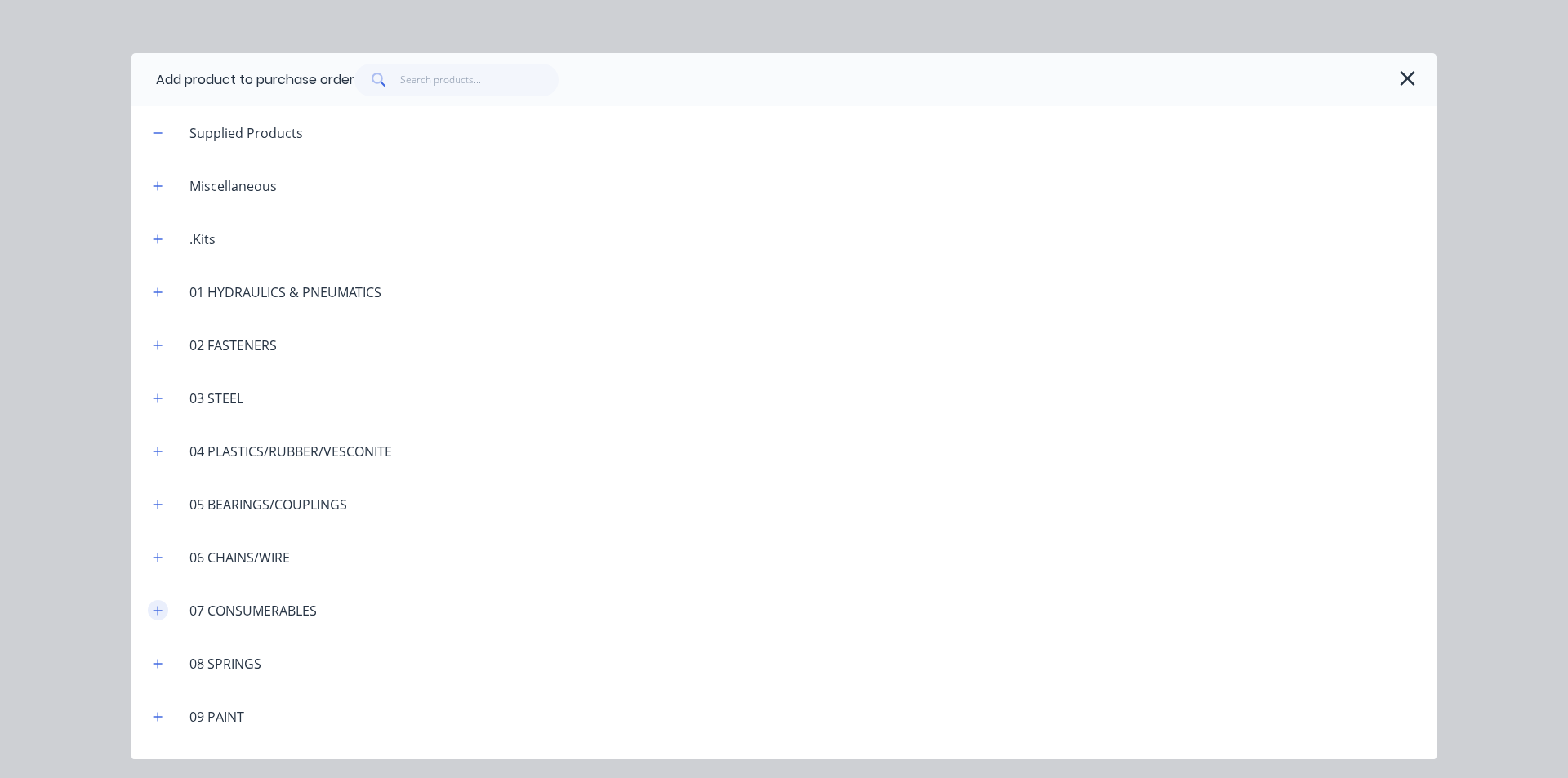
click at [154, 607] on icon "button" at bounding box center [158, 610] width 10 height 11
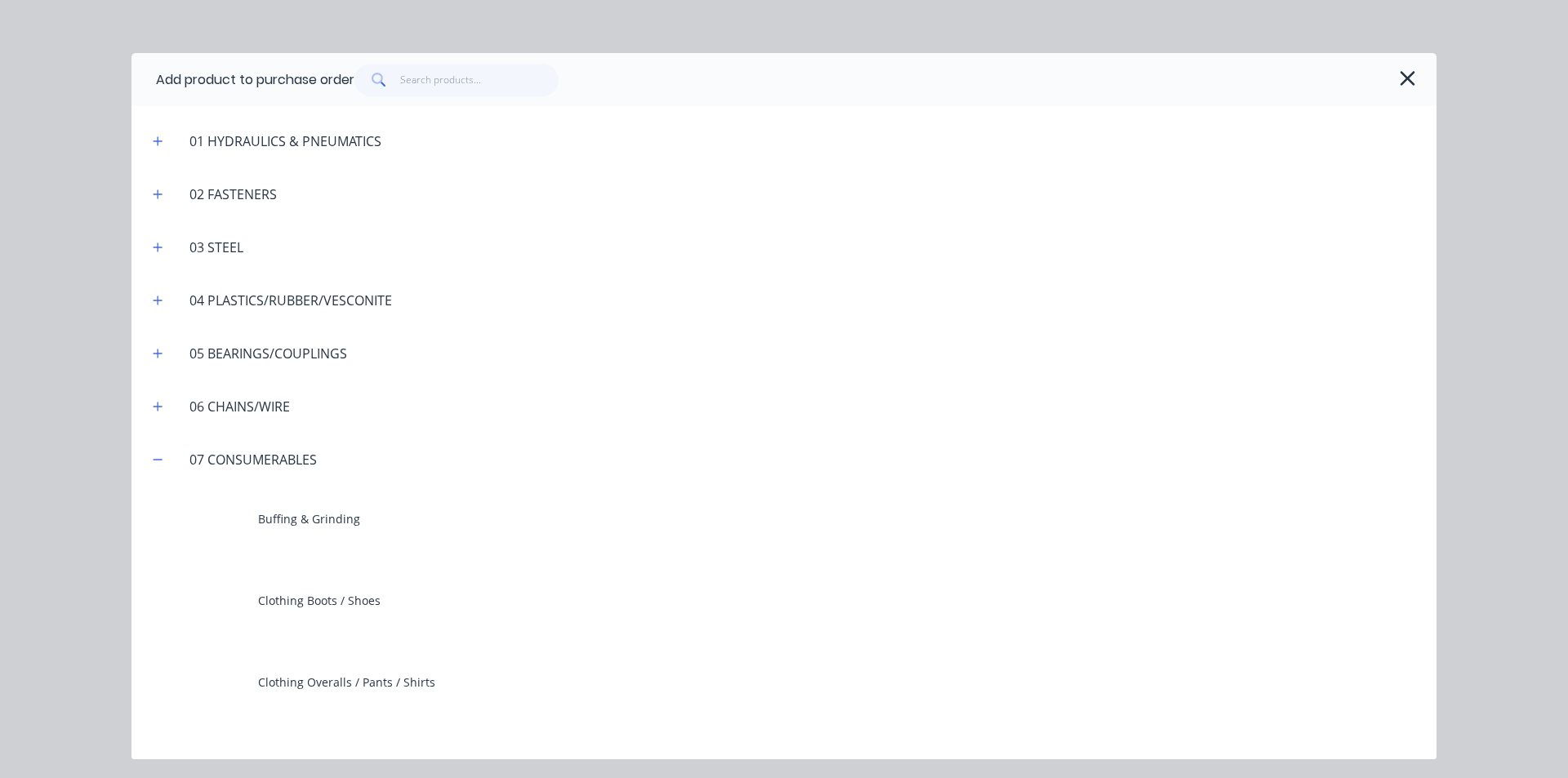
scroll to position [408, 0]
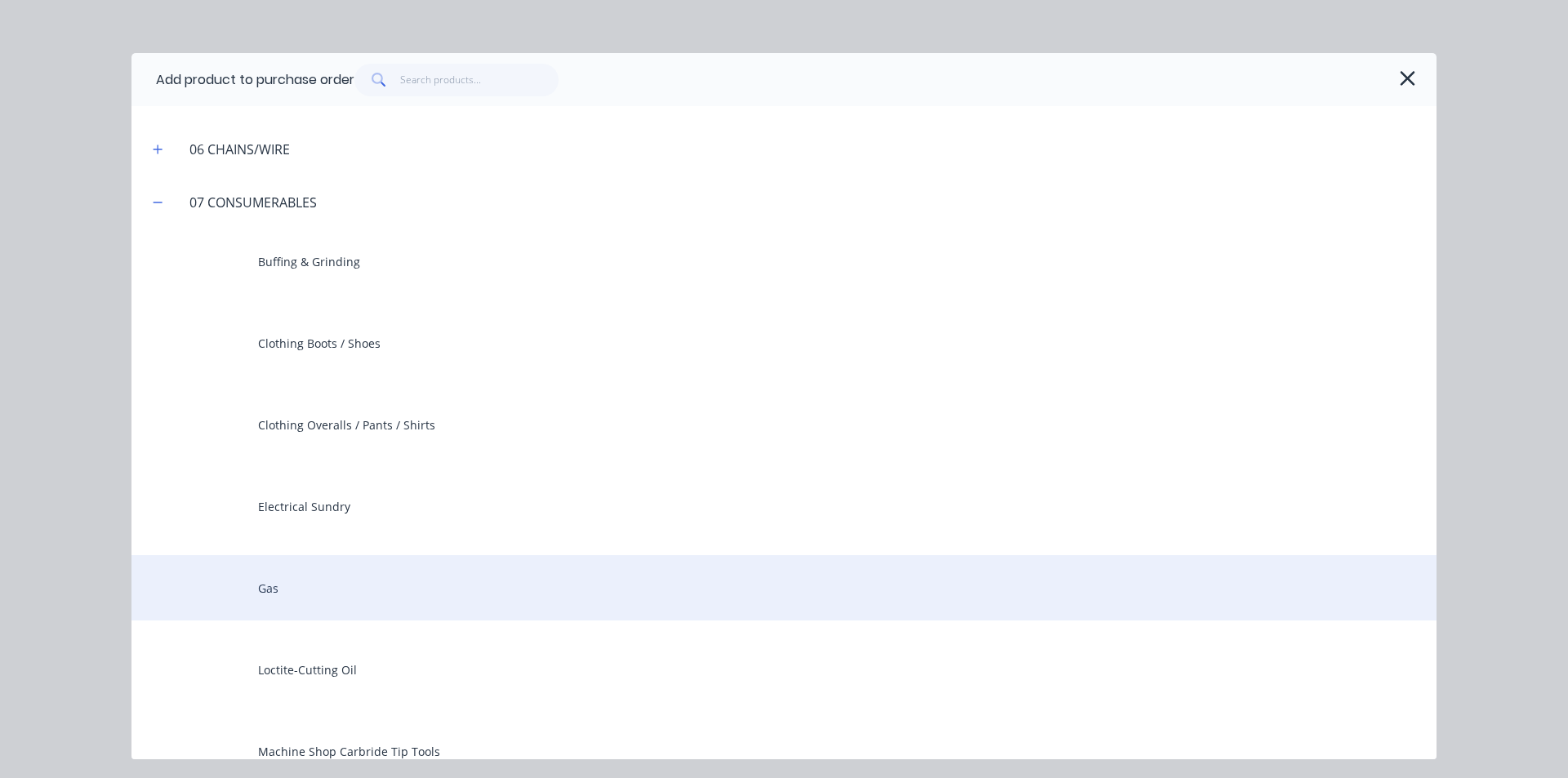
click at [269, 576] on div "Gas" at bounding box center [784, 588] width 1305 height 65
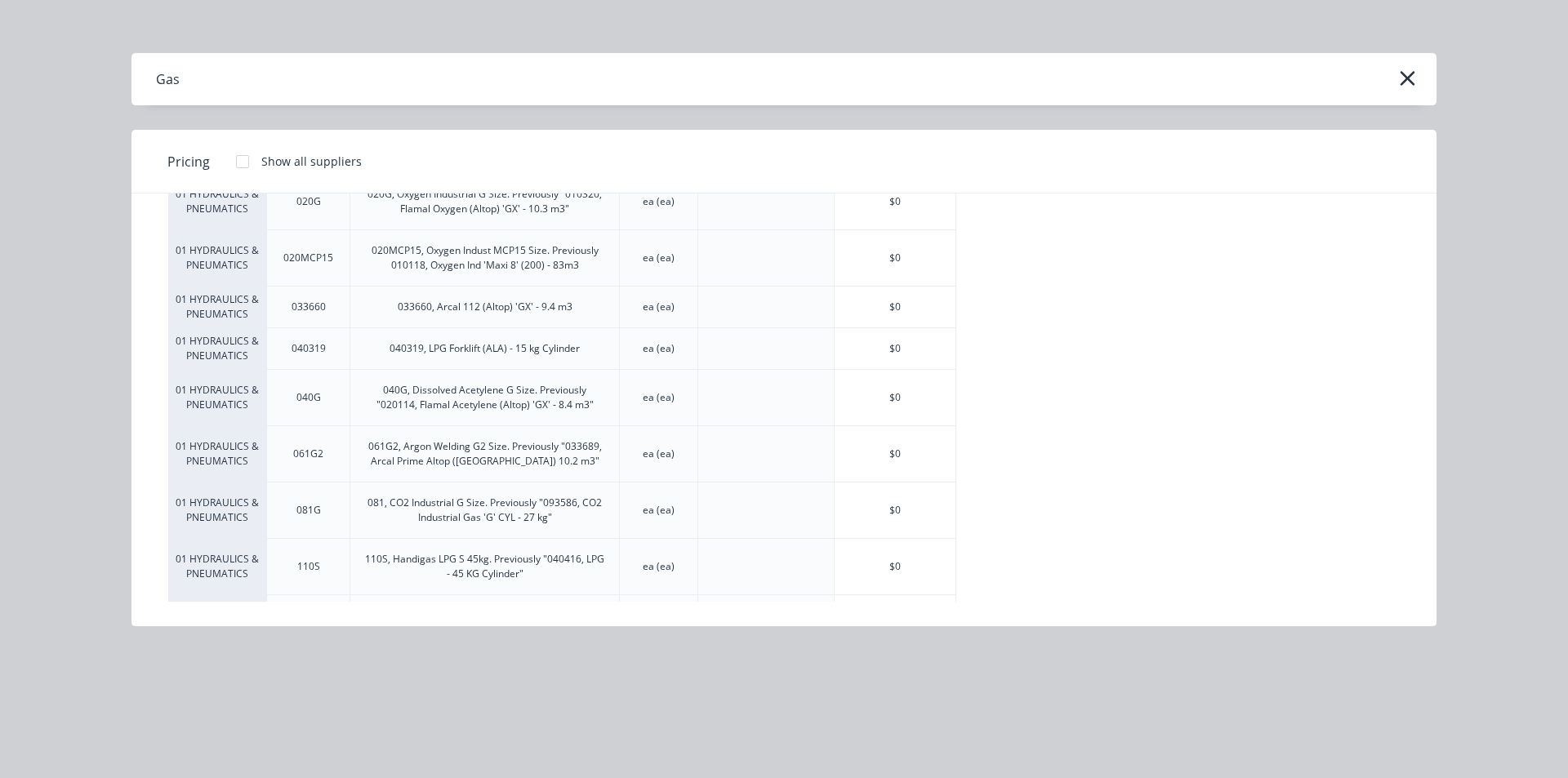
scroll to position [131, 0]
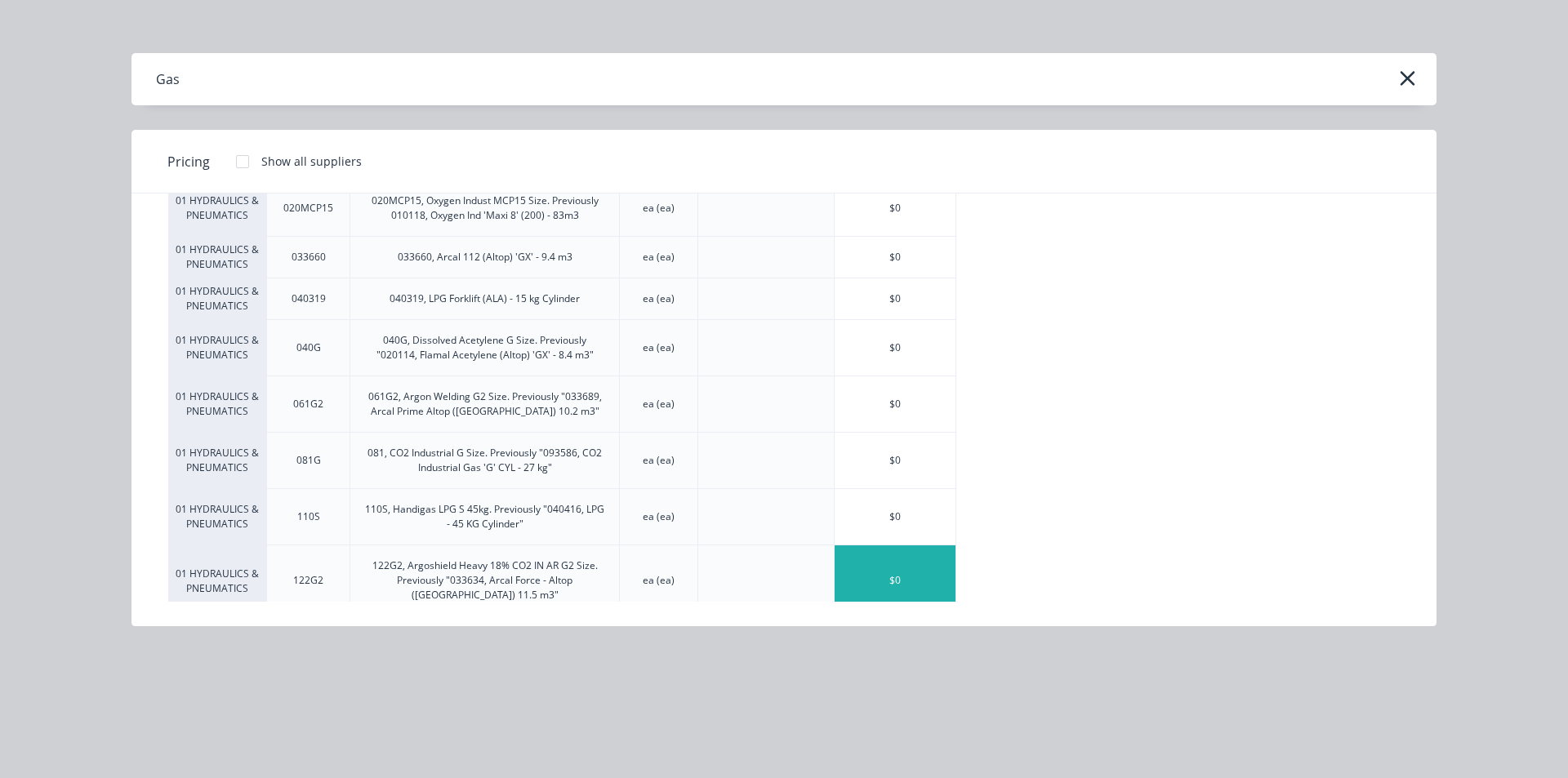
click at [864, 567] on div "$0" at bounding box center [895, 580] width 121 height 70
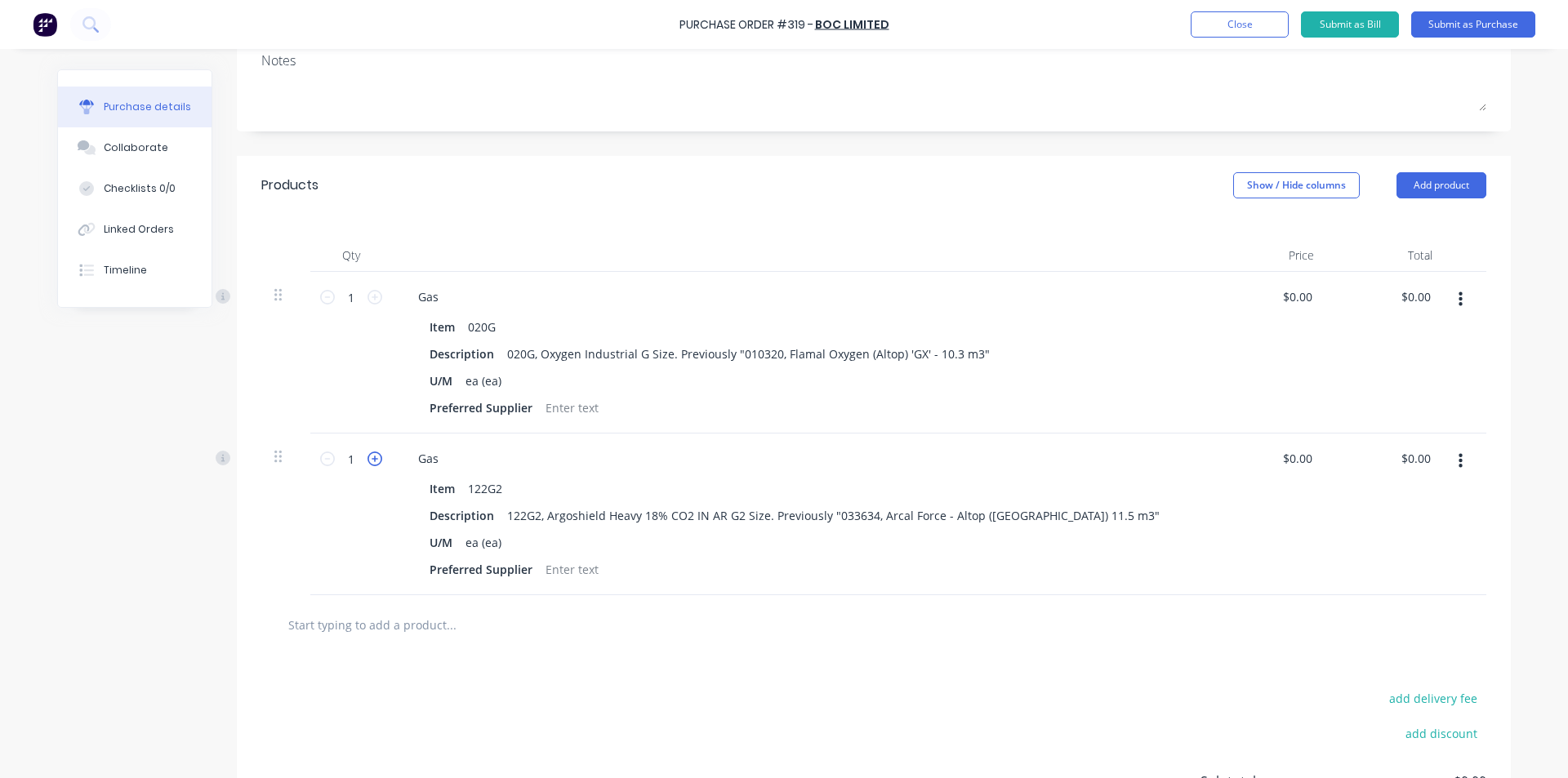
click at [375, 461] on icon at bounding box center [374, 458] width 14 height 14
type textarea "x"
type input "2"
click at [375, 461] on icon at bounding box center [374, 458] width 14 height 14
type textarea "x"
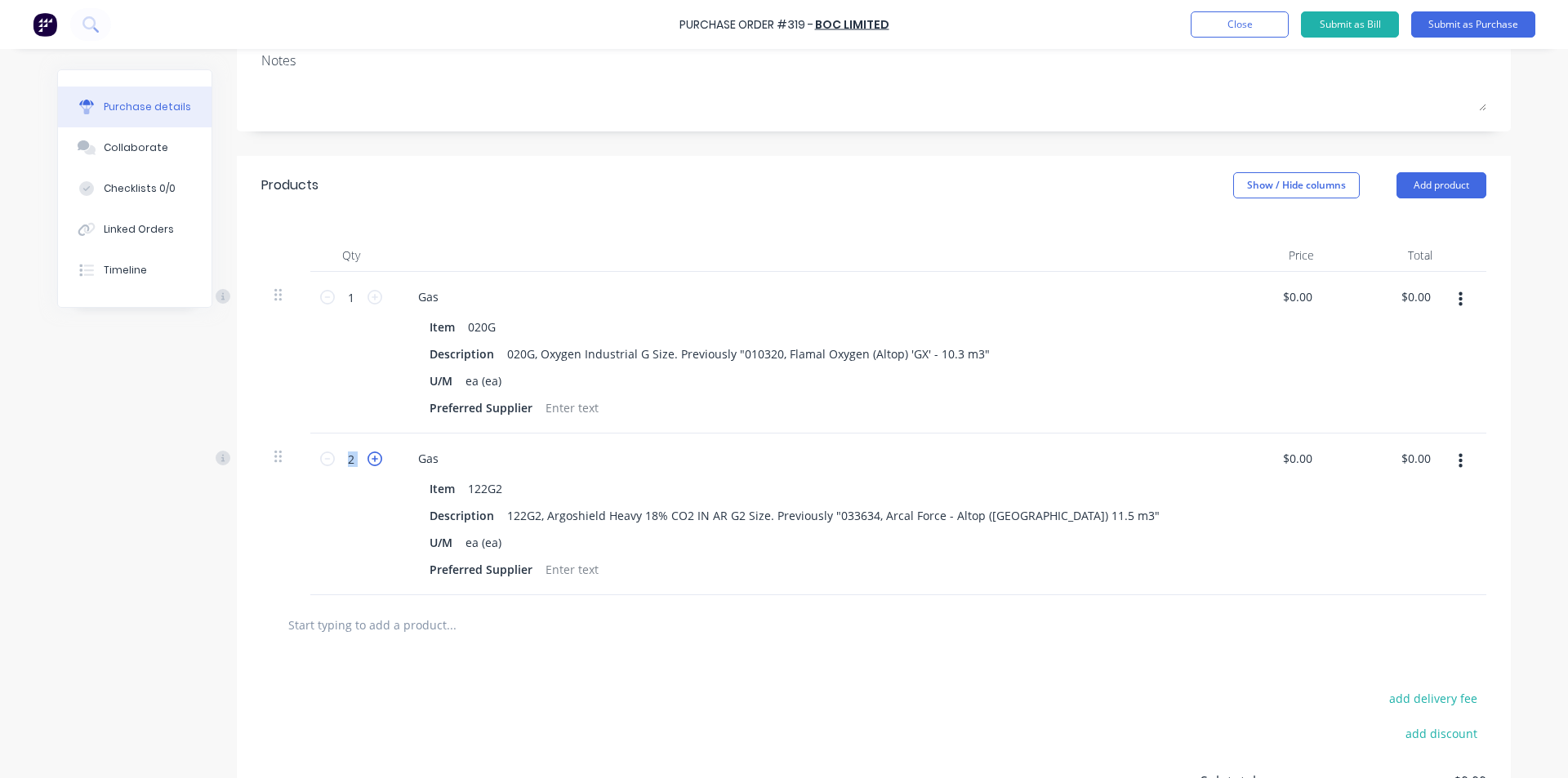
type input "3"
click at [375, 461] on icon at bounding box center [374, 458] width 14 height 14
type textarea "x"
type input "4"
click at [375, 461] on icon at bounding box center [374, 458] width 14 height 14
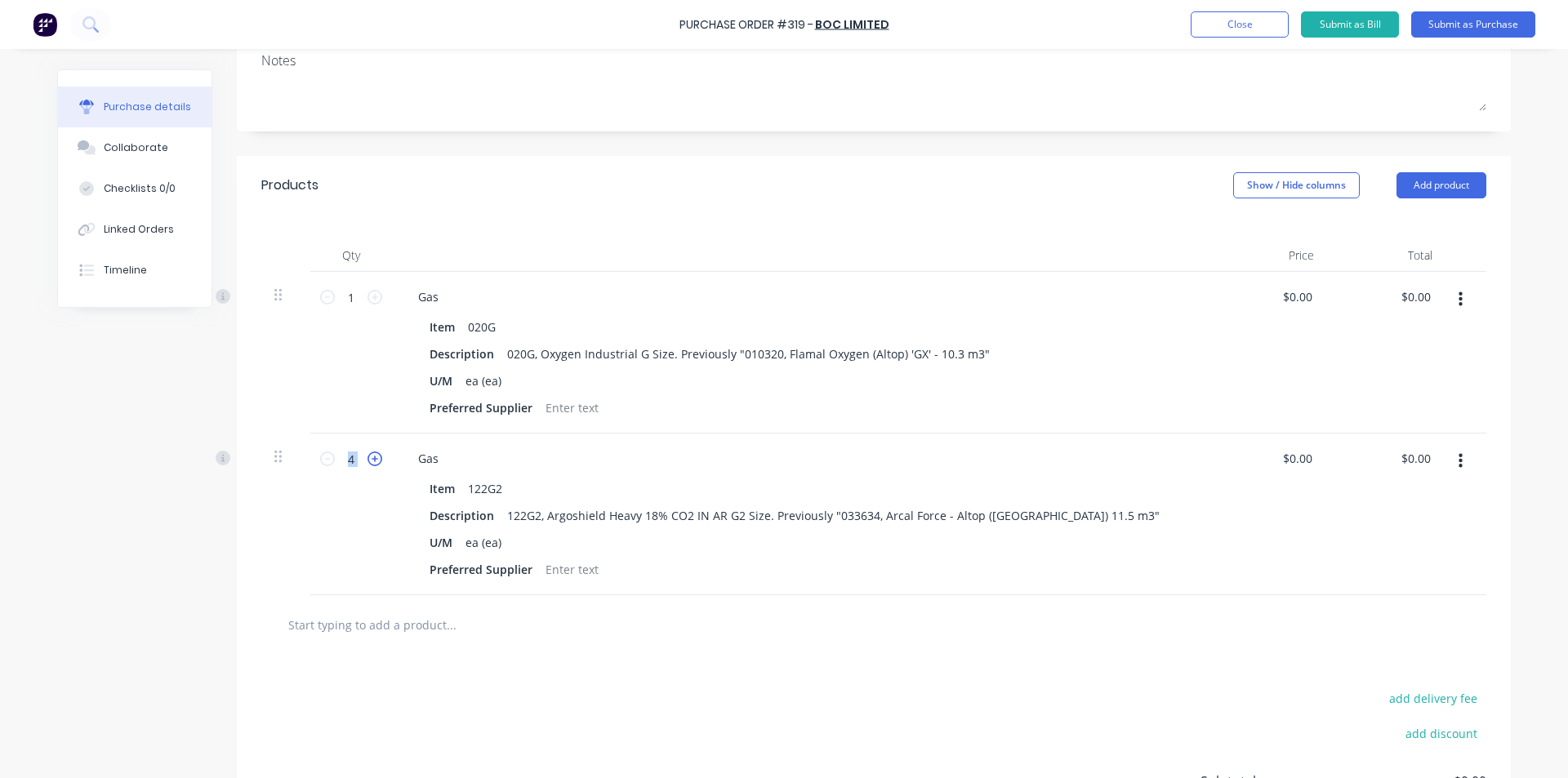
type textarea "x"
type input "5"
click at [375, 461] on icon at bounding box center [374, 458] width 14 height 14
type textarea "x"
type input "6"
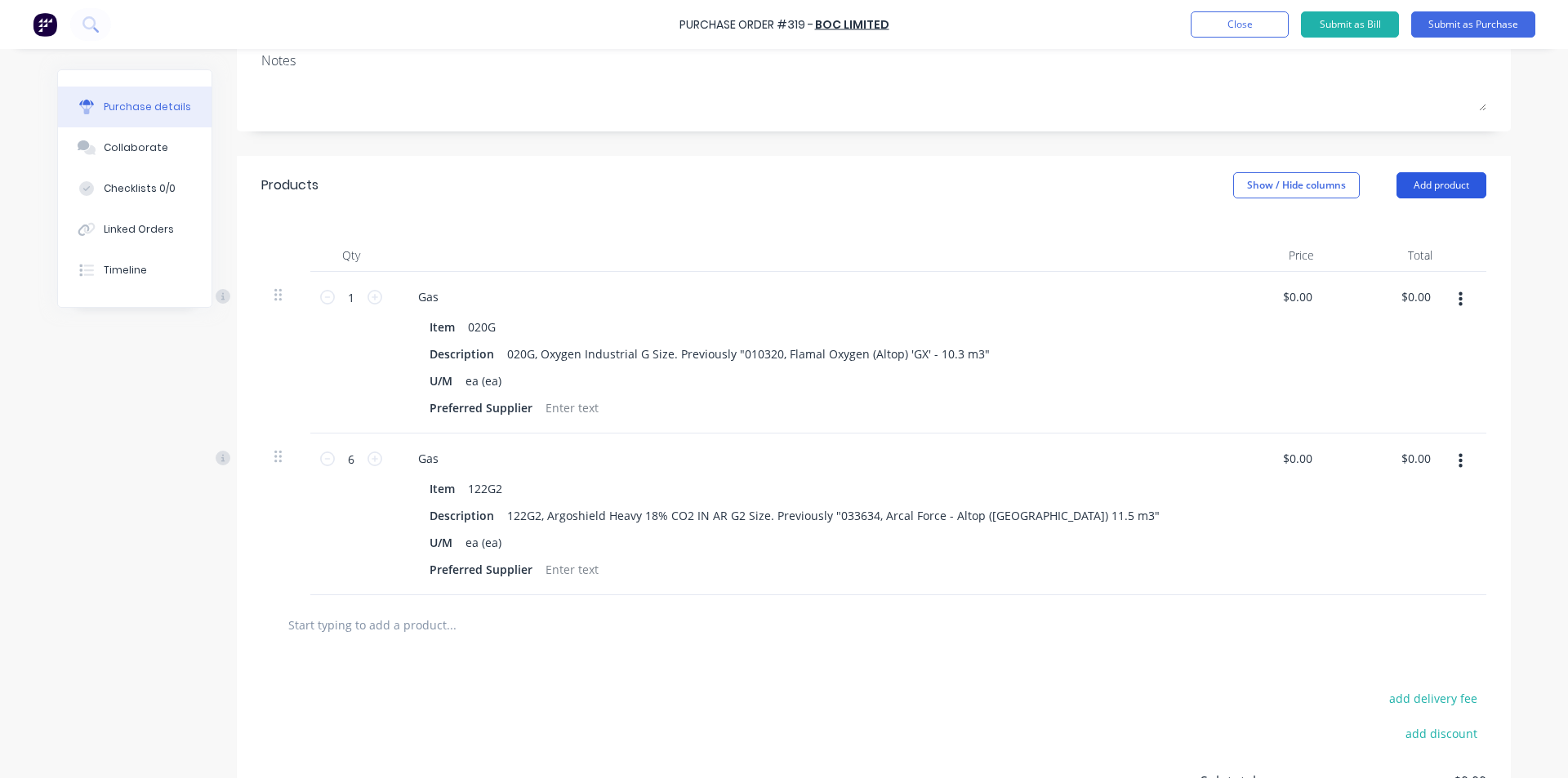
click at [1438, 182] on button "Add product" at bounding box center [1441, 185] width 90 height 26
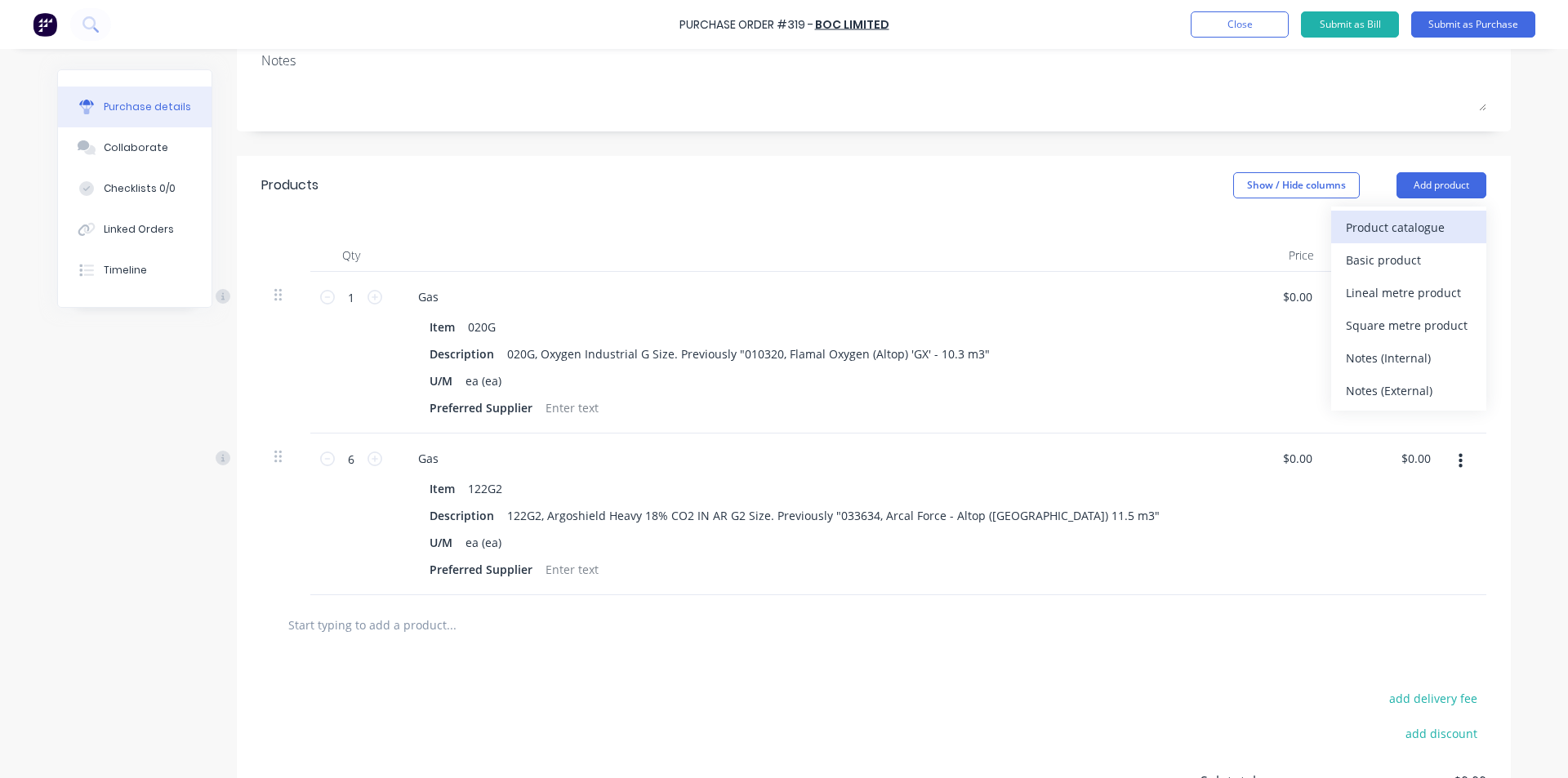
click at [1404, 225] on div "Product catalogue" at bounding box center [1409, 227] width 125 height 24
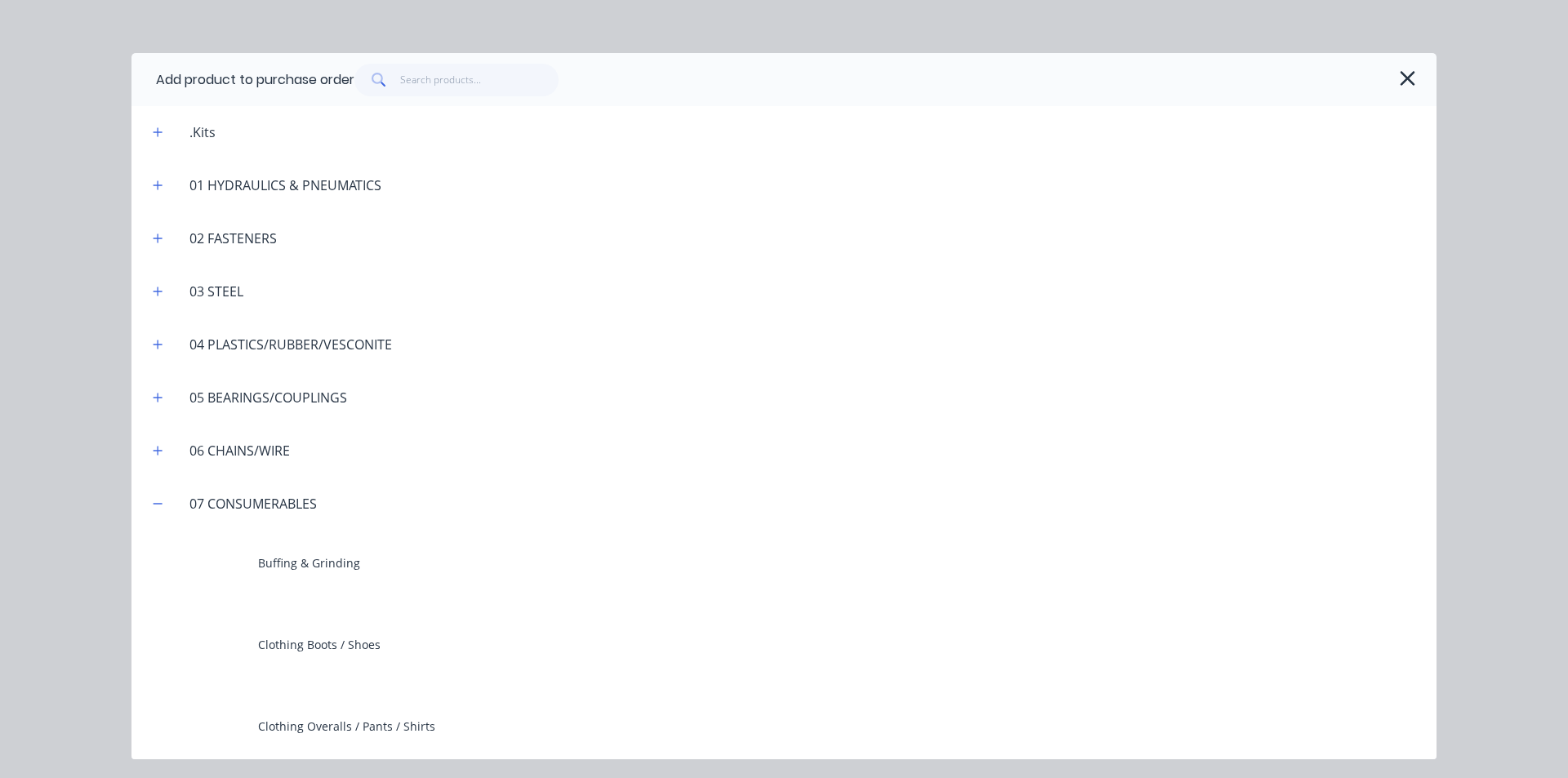
scroll to position [489, 0]
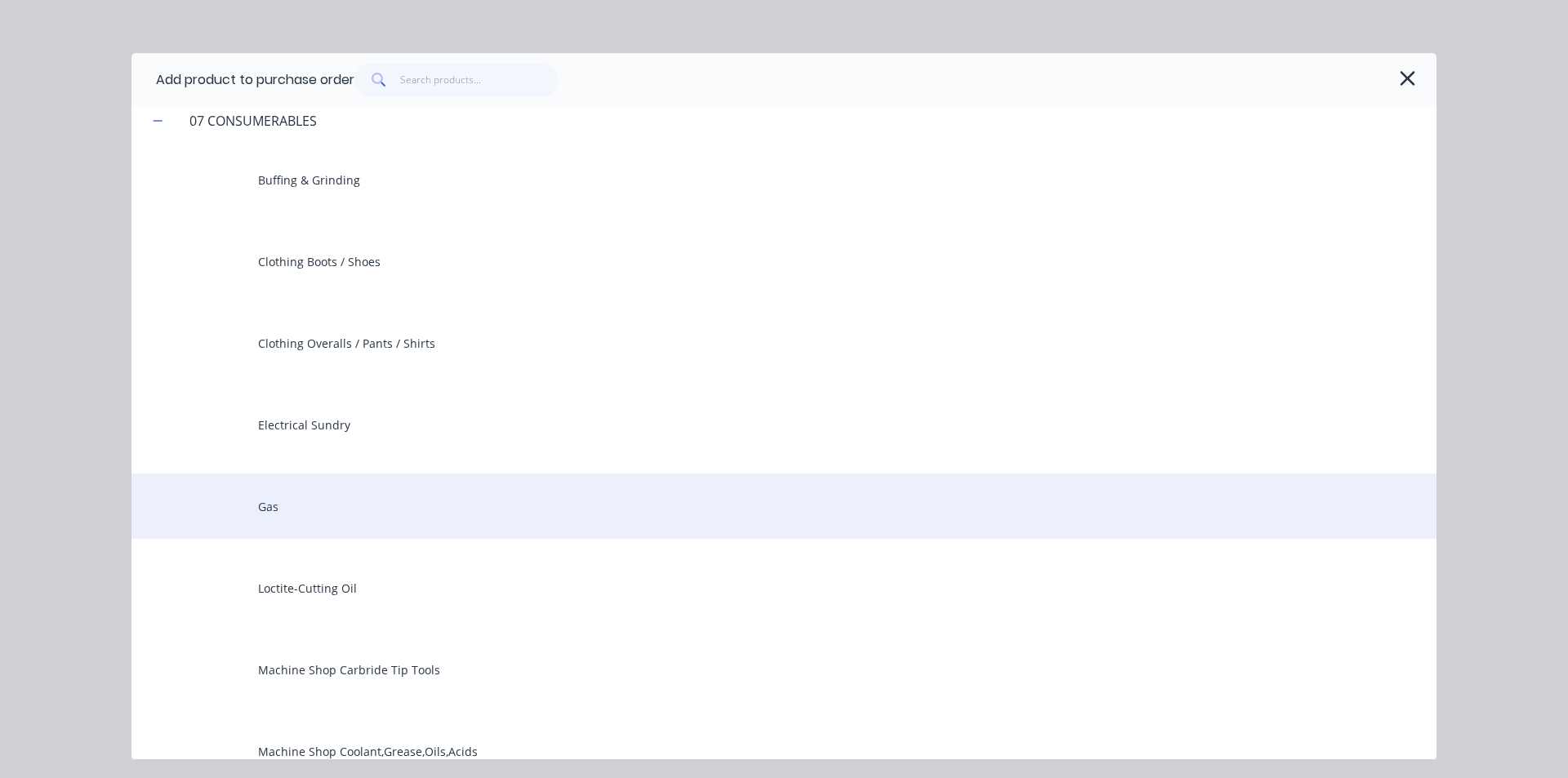
click at [291, 509] on div "Gas" at bounding box center [784, 505] width 1305 height 65
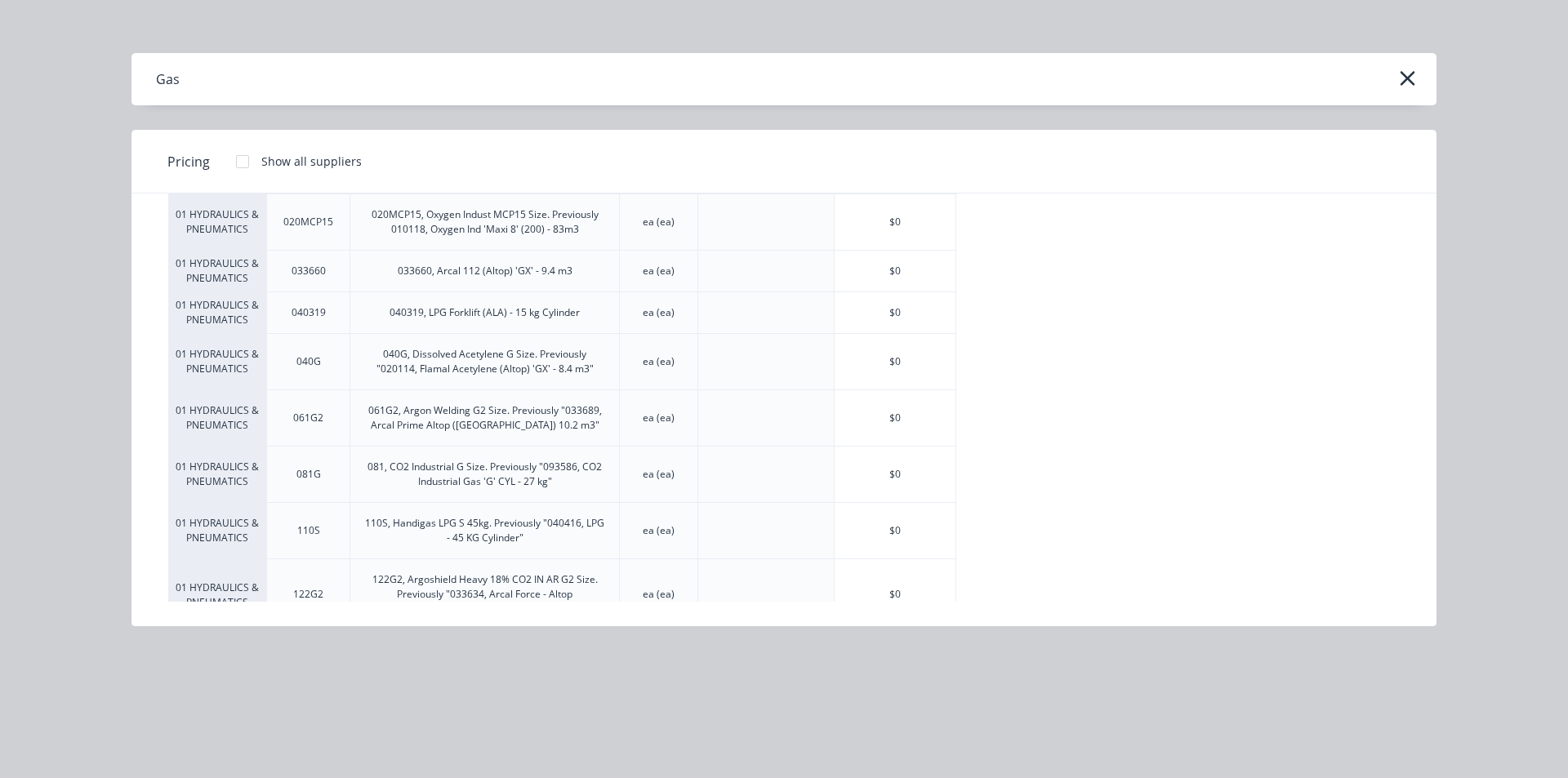
scroll to position [131, 0]
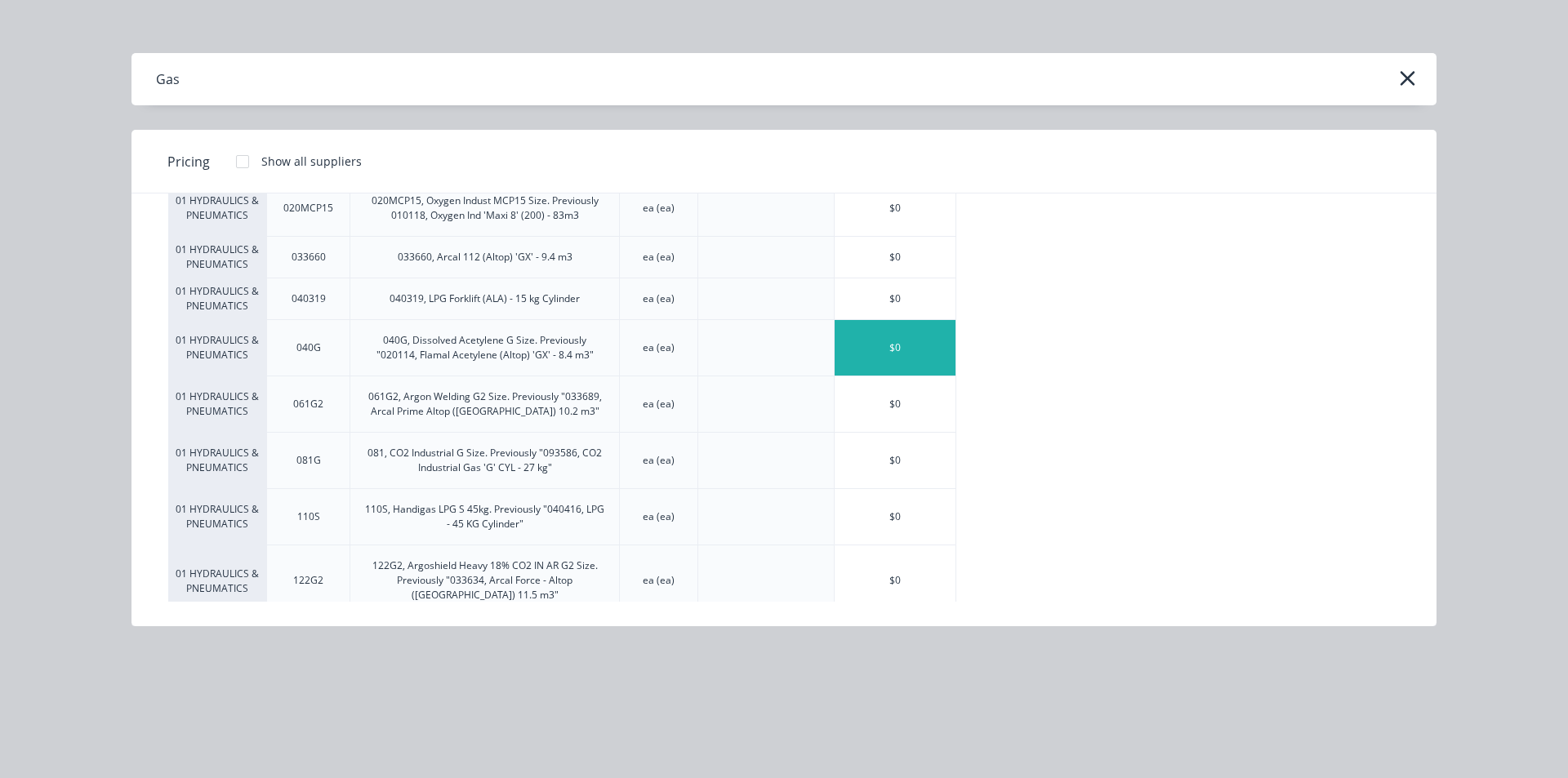
click at [858, 340] on div "$0" at bounding box center [895, 348] width 121 height 56
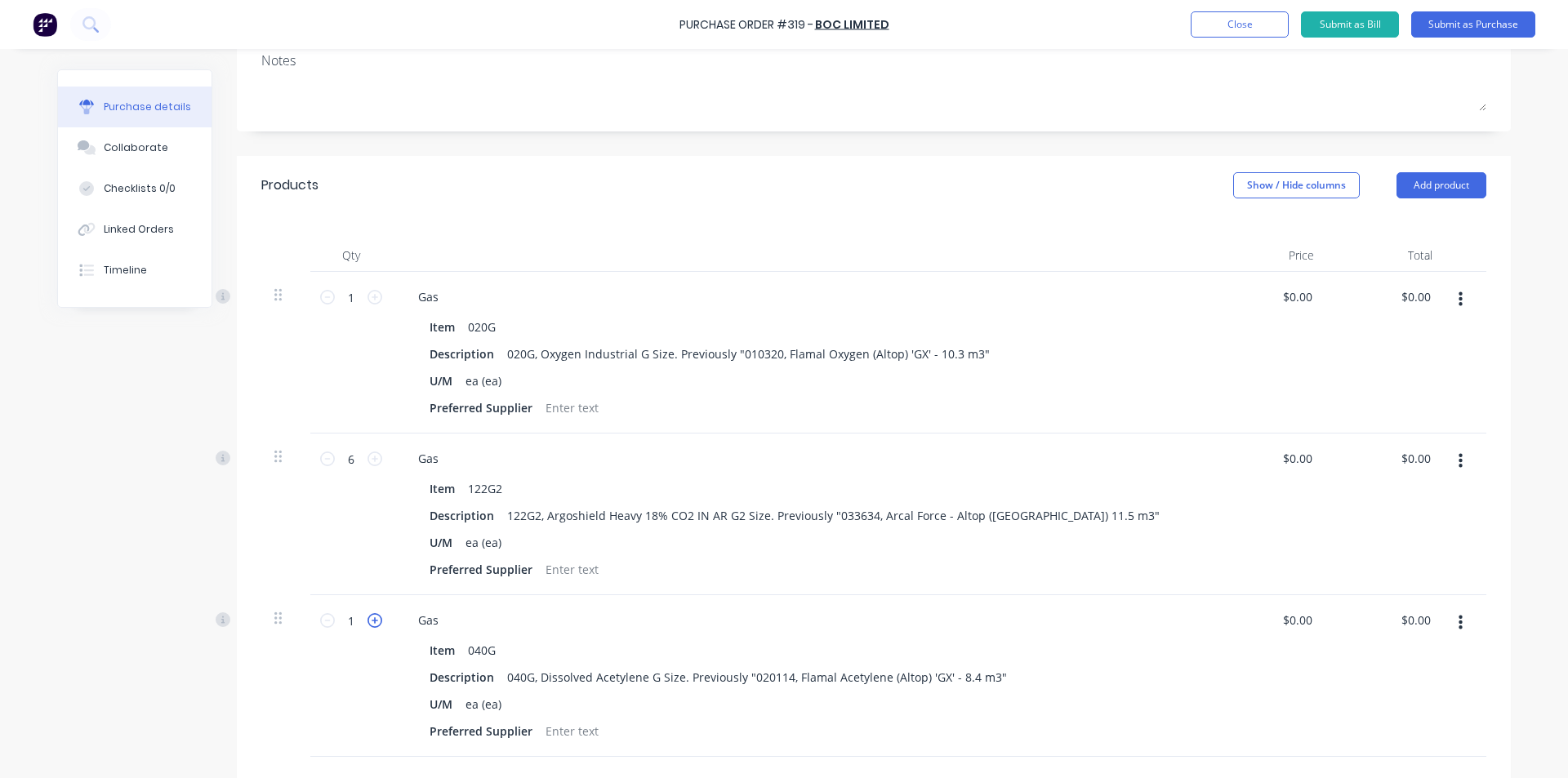
click at [369, 623] on icon at bounding box center [374, 620] width 14 height 14
type textarea "x"
type input "2"
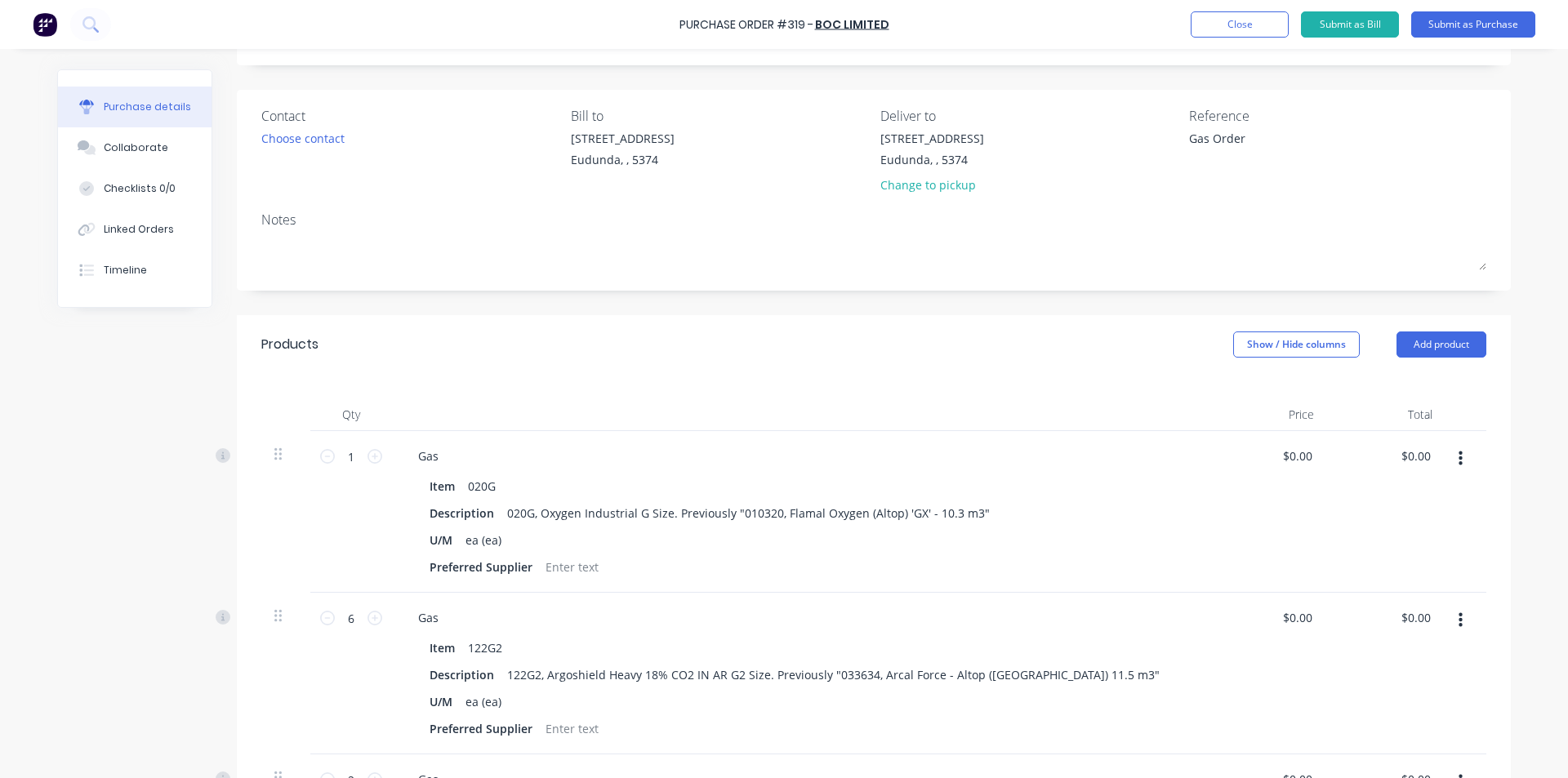
scroll to position [0, 0]
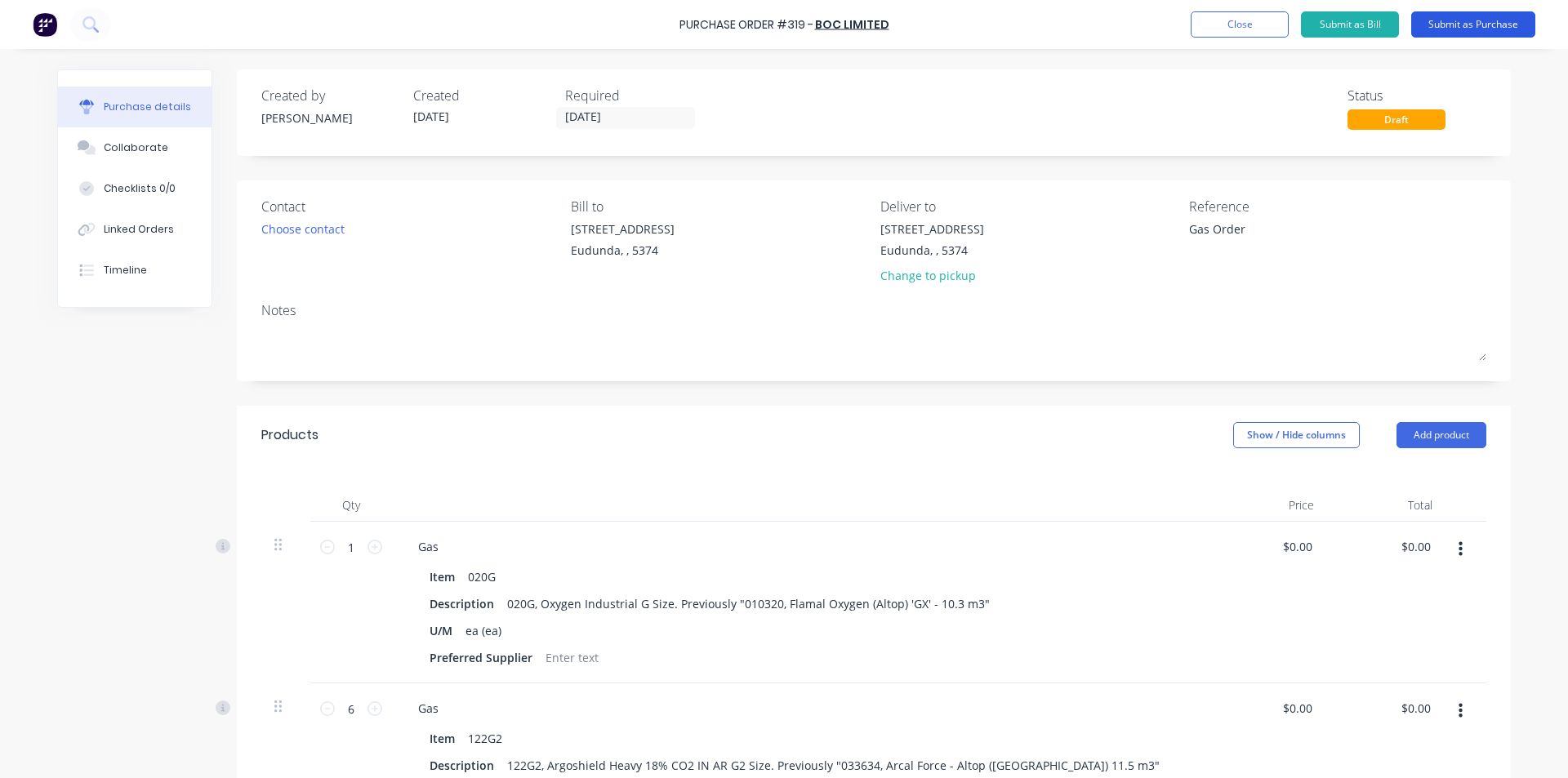
click at [1458, 23] on button "Submit as Purchase" at bounding box center [1473, 24] width 125 height 26
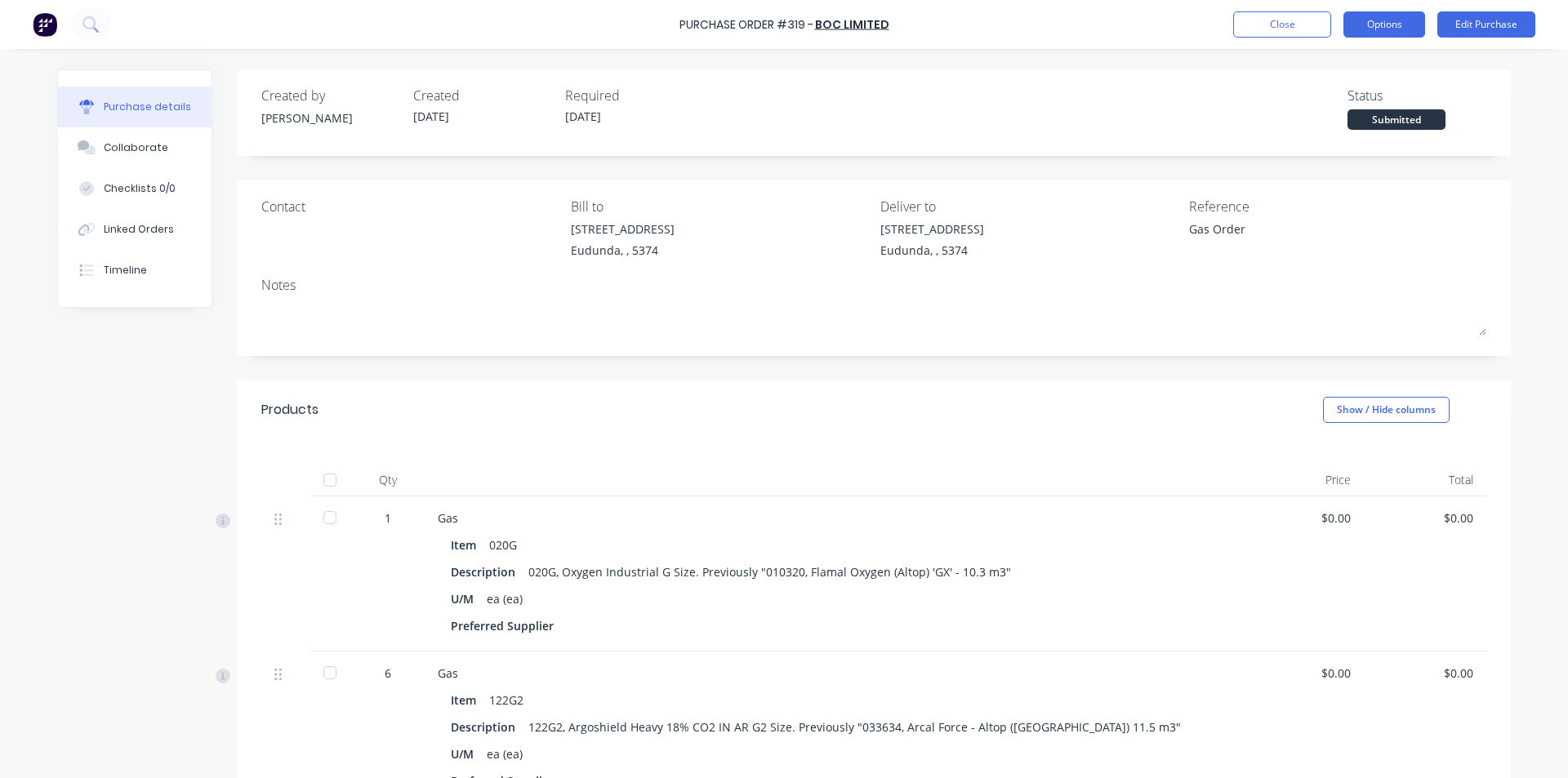
click at [1397, 25] on button "Options" at bounding box center [1384, 24] width 81 height 26
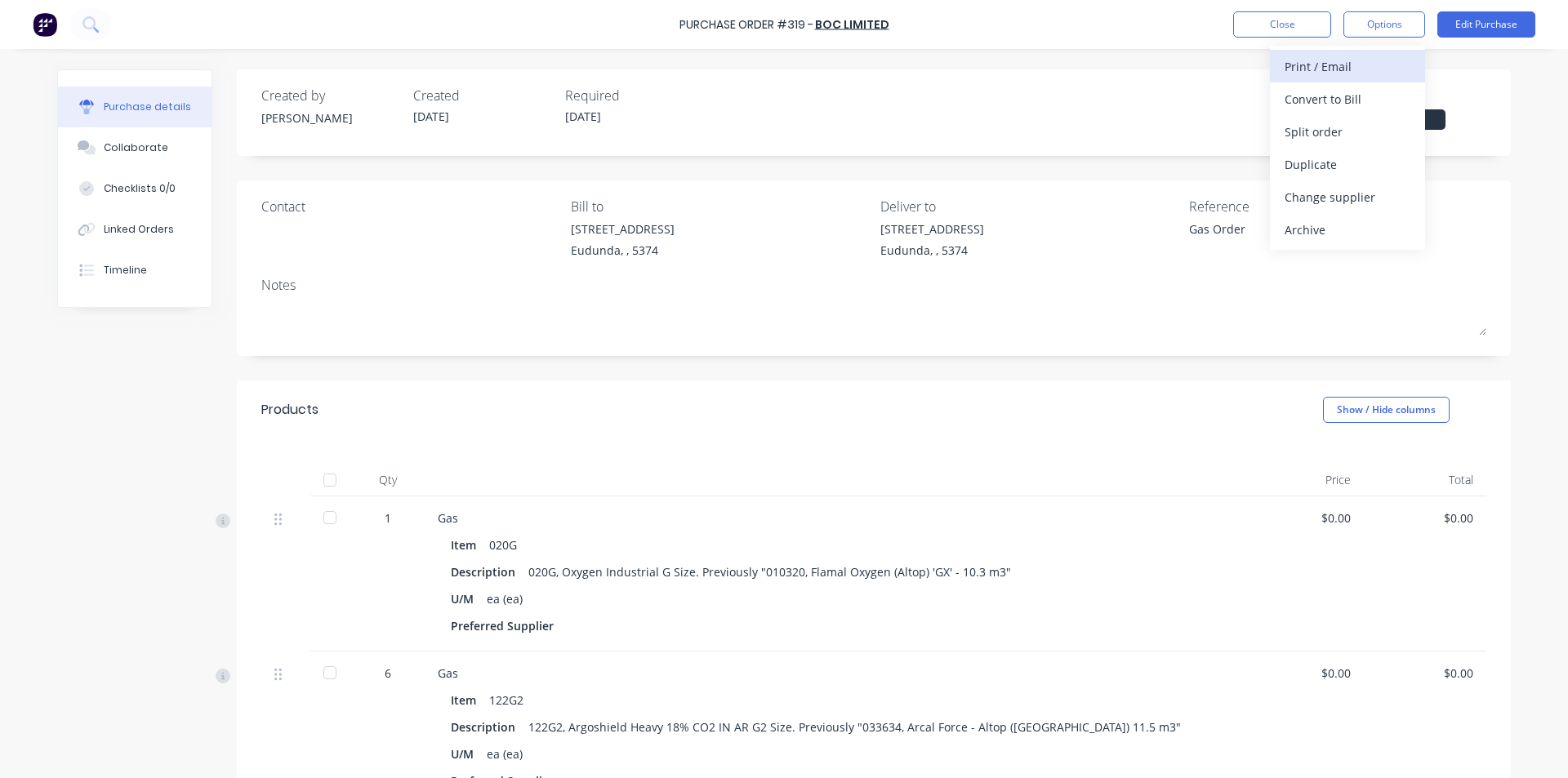
click at [1303, 69] on div "Print / Email" at bounding box center [1347, 67] width 125 height 24
click at [1321, 98] on div "With pricing" at bounding box center [1347, 99] width 125 height 24
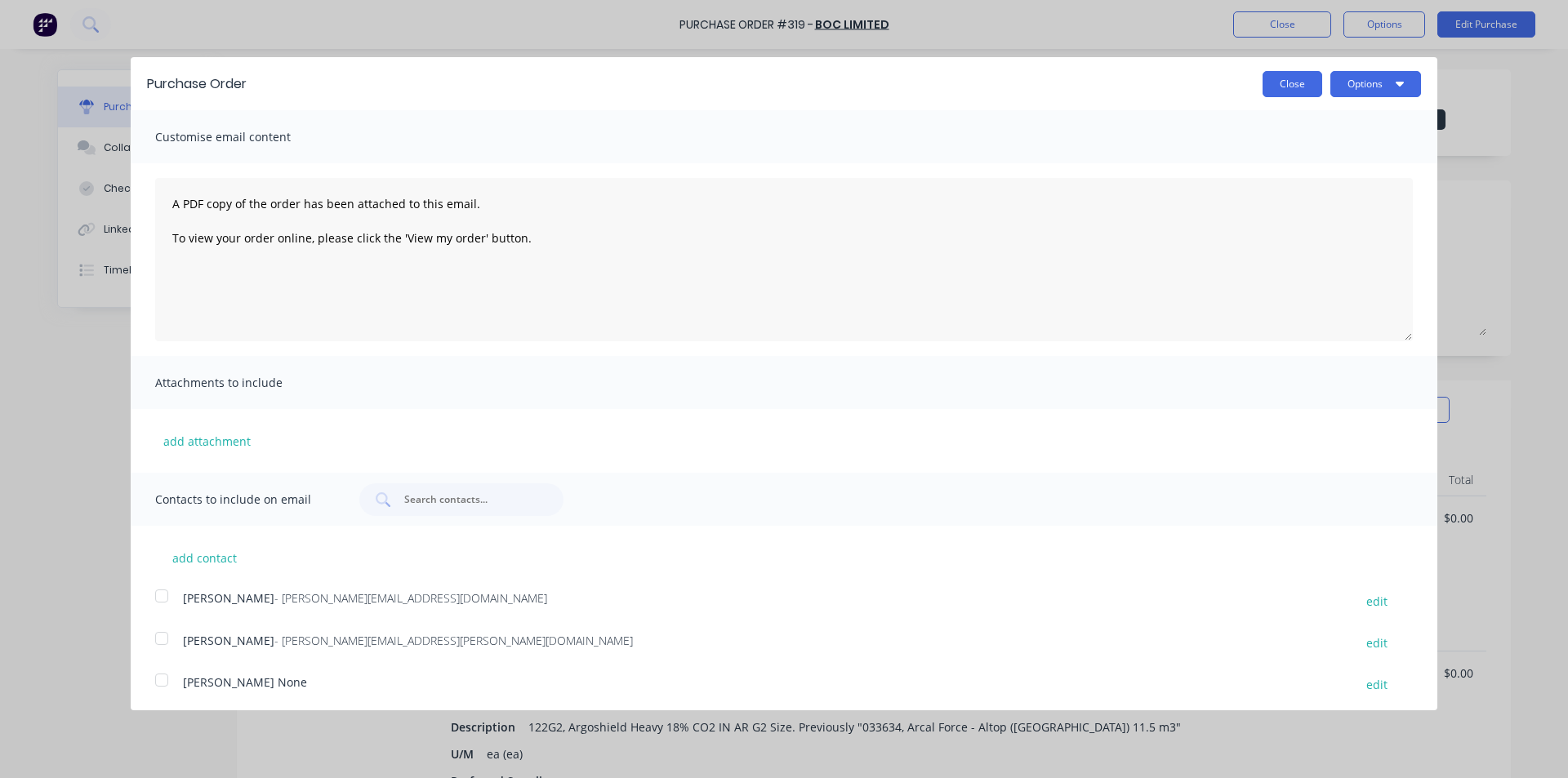
click at [1280, 78] on button "Close" at bounding box center [1292, 84] width 59 height 26
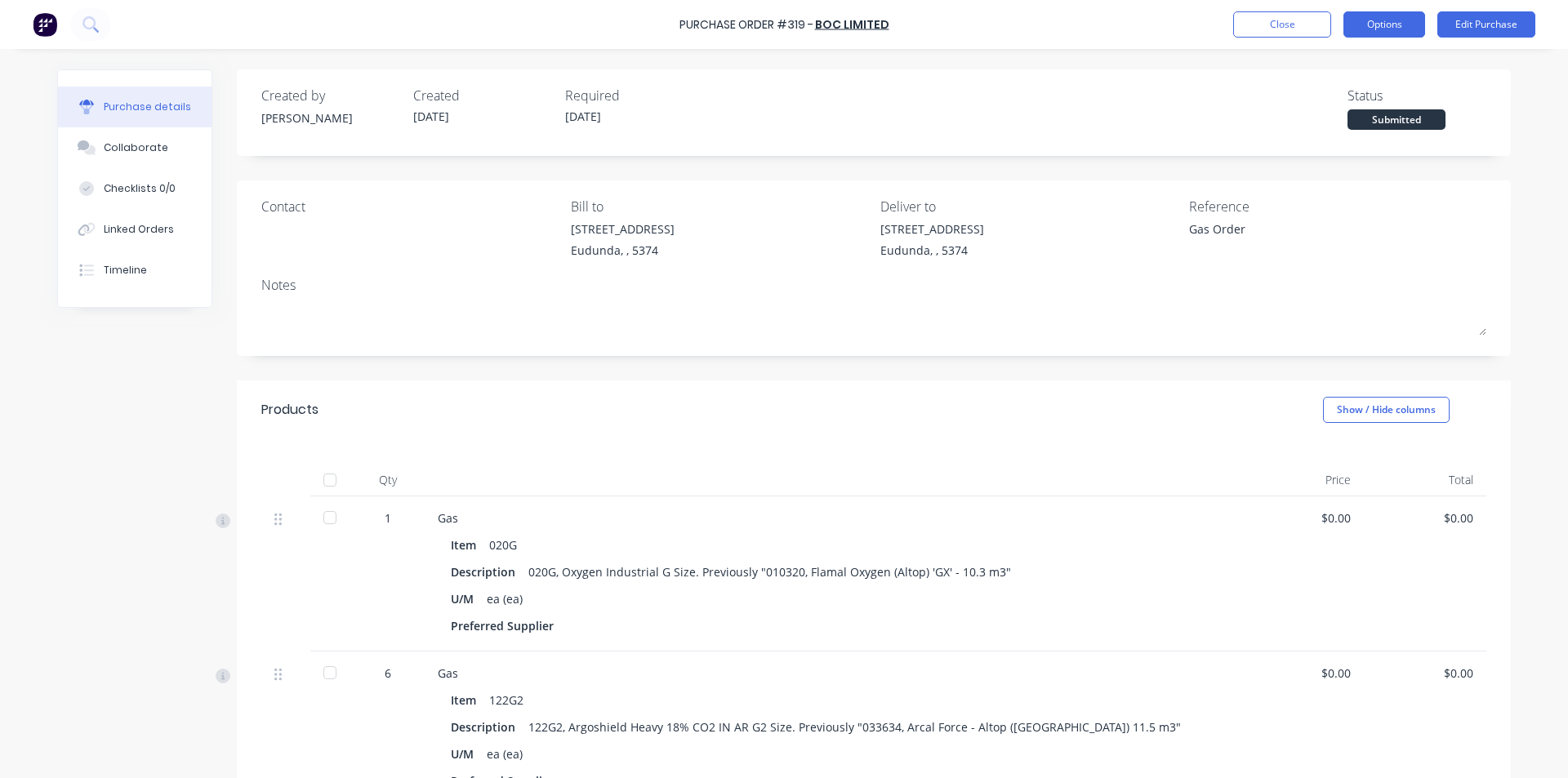
click at [1381, 28] on button "Options" at bounding box center [1384, 24] width 81 height 26
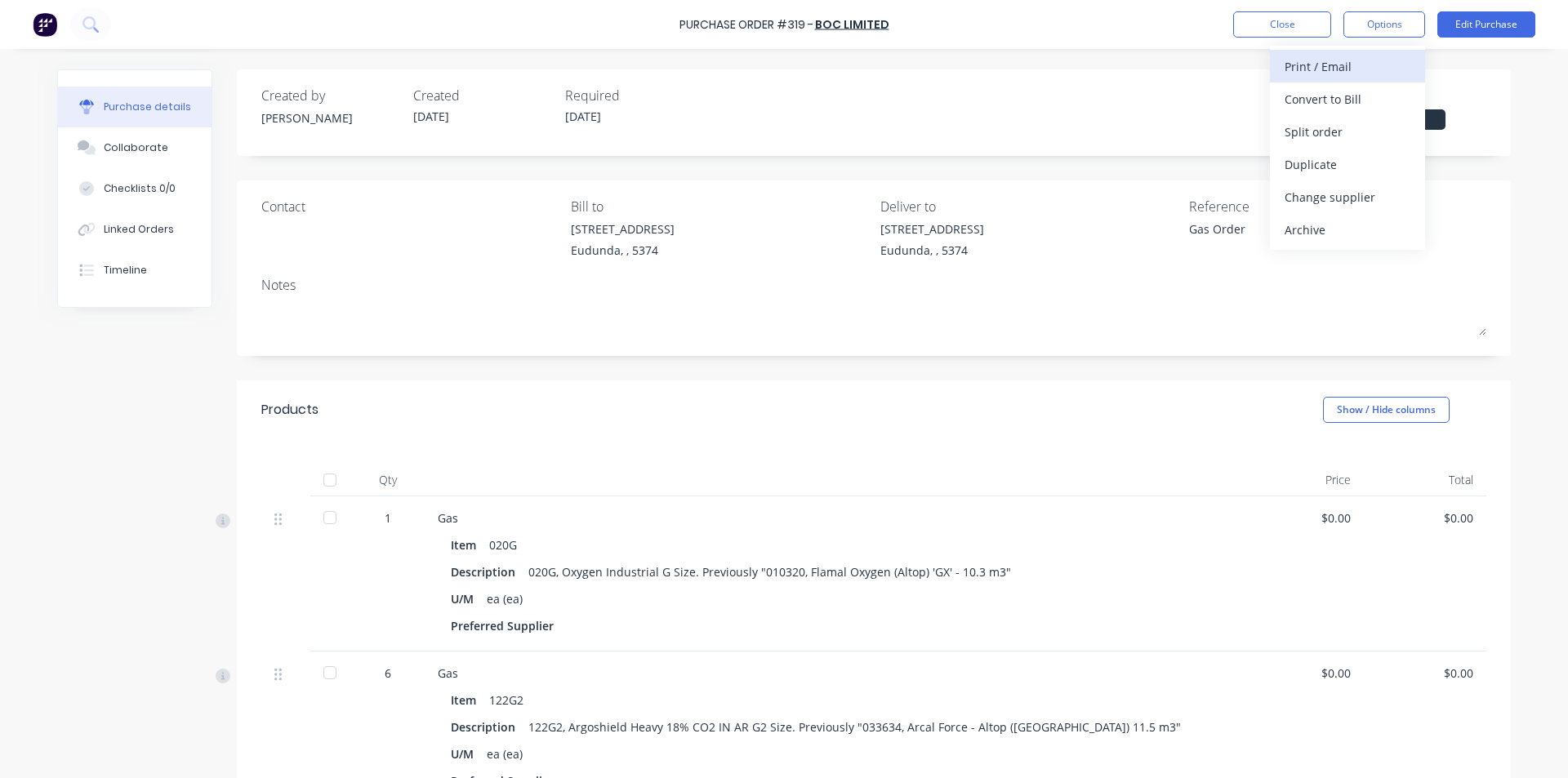
click at [1321, 65] on div "Print / Email" at bounding box center [1347, 67] width 125 height 24
click at [1337, 130] on div "Without pricing" at bounding box center [1347, 132] width 125 height 24
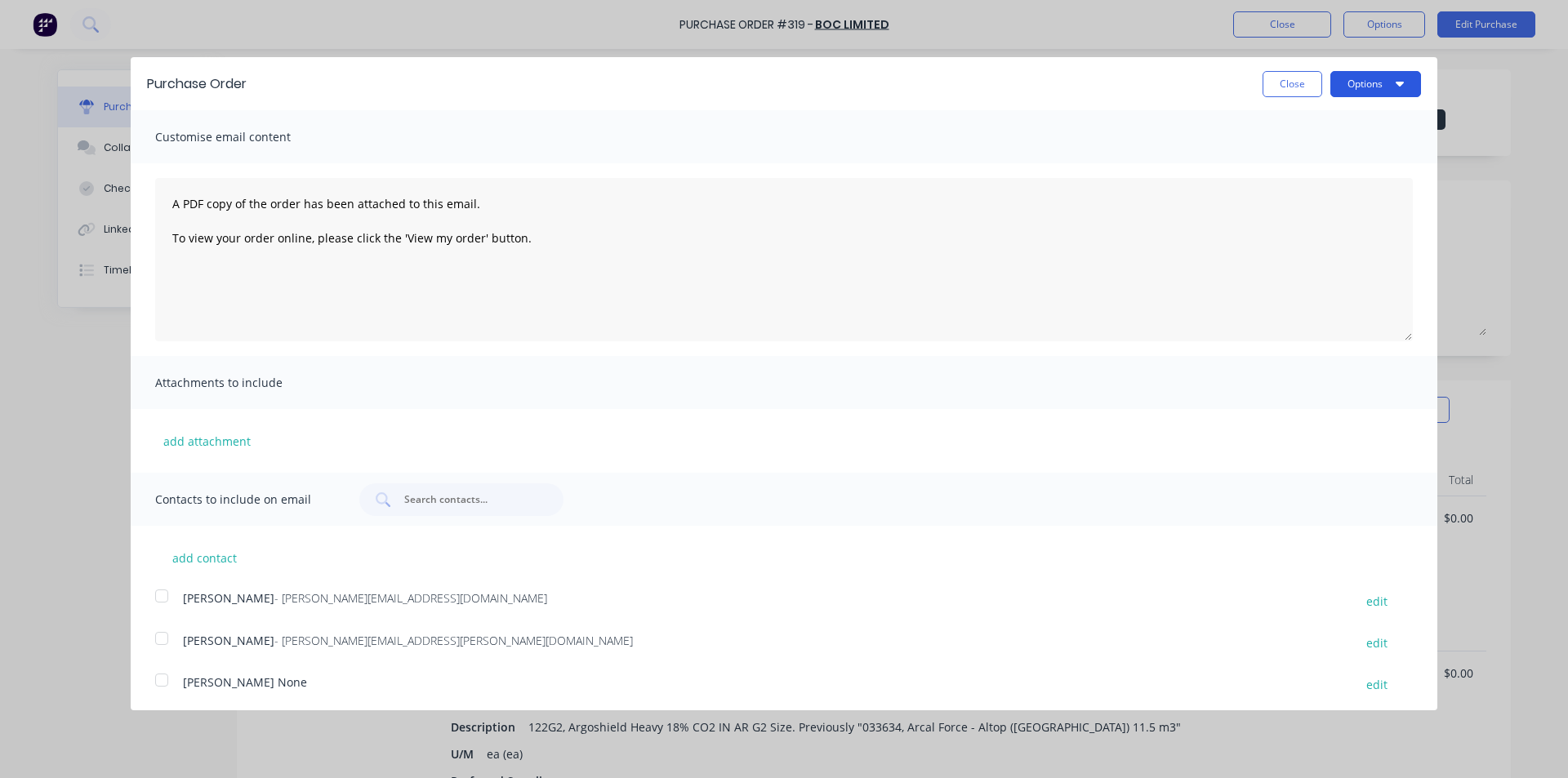
click at [1365, 76] on button "Options" at bounding box center [1375, 84] width 91 height 26
click at [1299, 119] on div "Print" at bounding box center [1344, 125] width 125 height 24
click at [1281, 88] on button "Close" at bounding box center [1292, 84] width 59 height 26
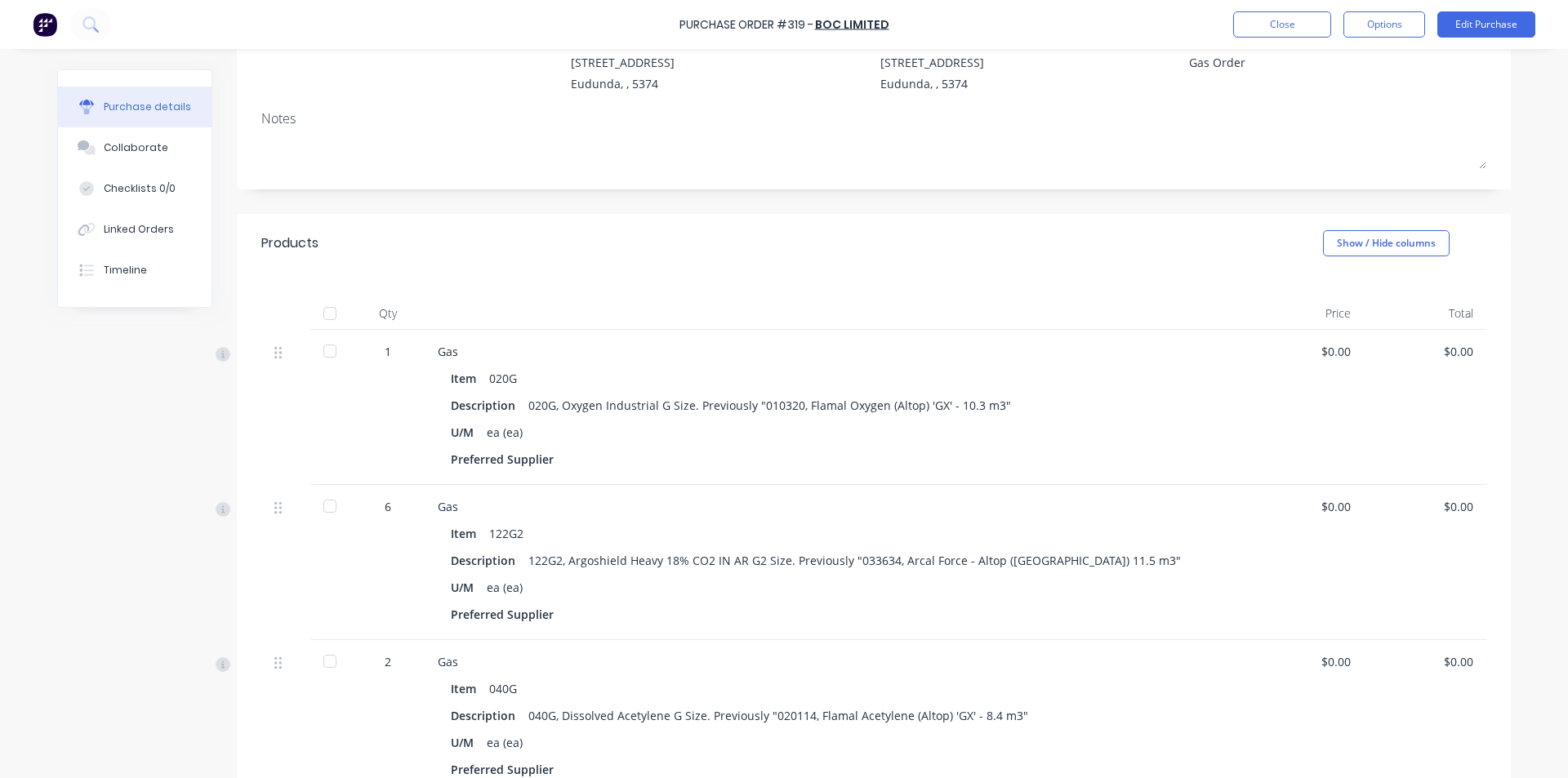
scroll to position [417, 0]
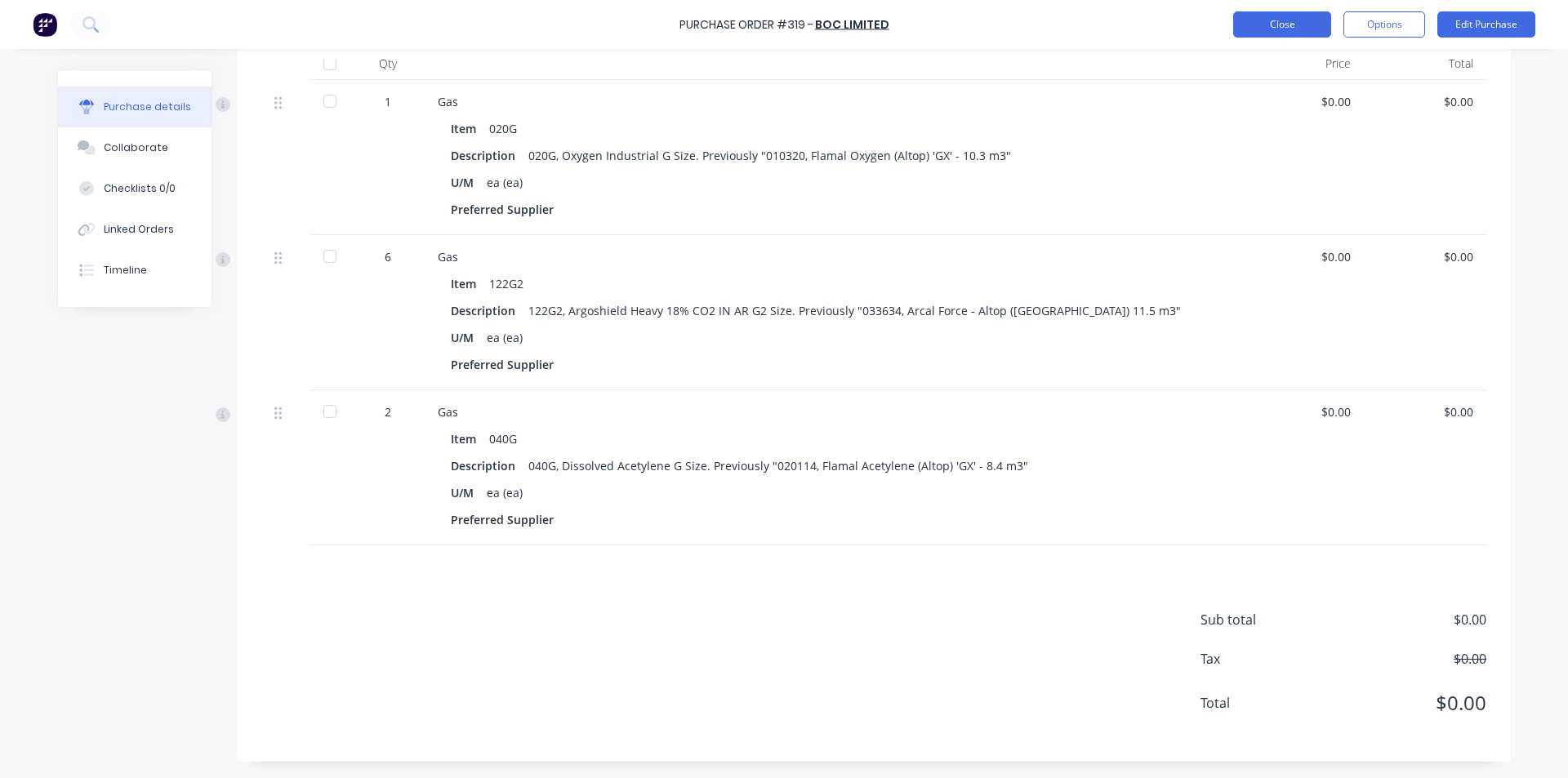
click at [1281, 21] on button "Close" at bounding box center [1283, 24] width 98 height 26
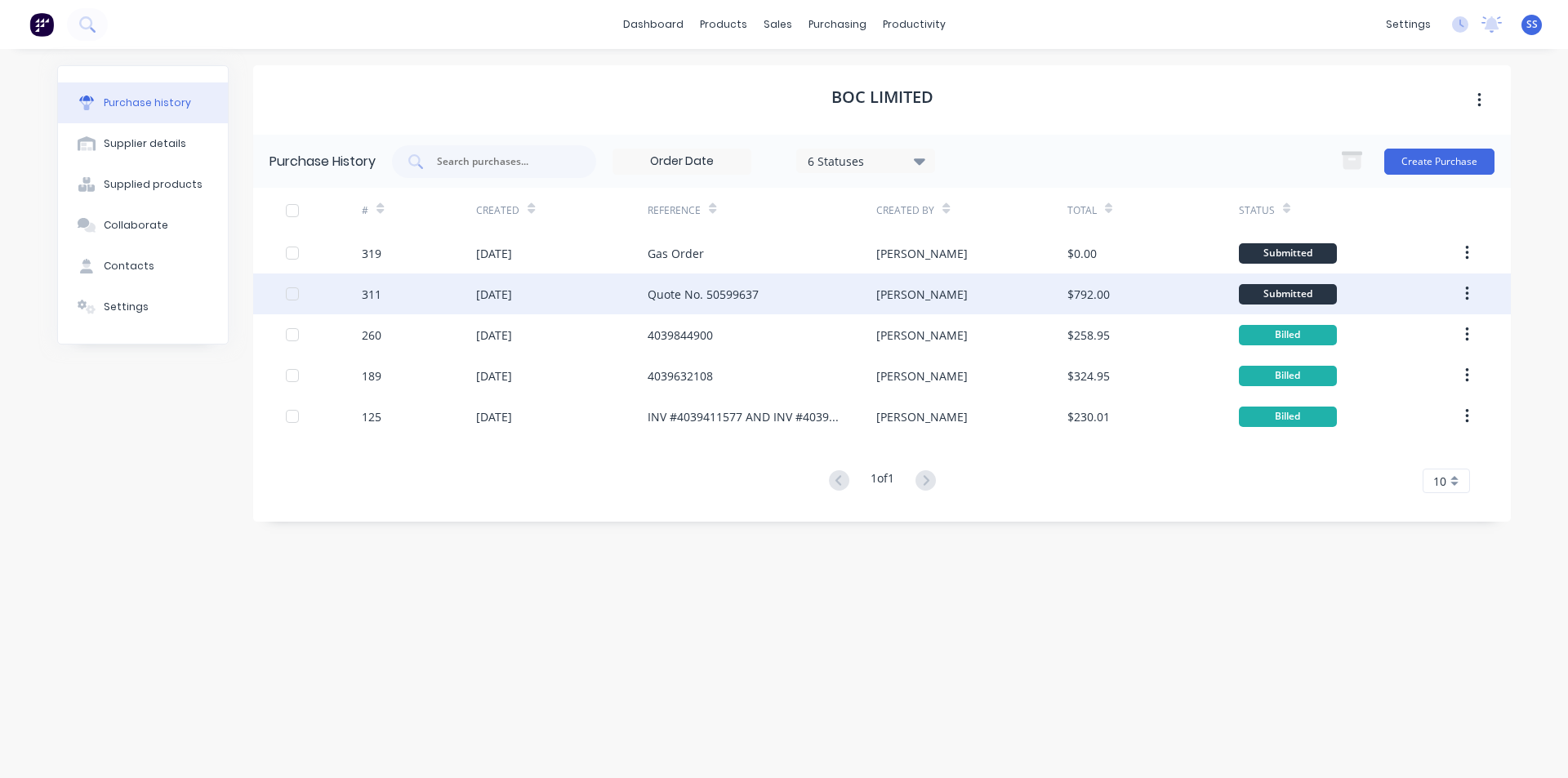
click at [777, 305] on div "Quote No. 50599637" at bounding box center [762, 294] width 229 height 41
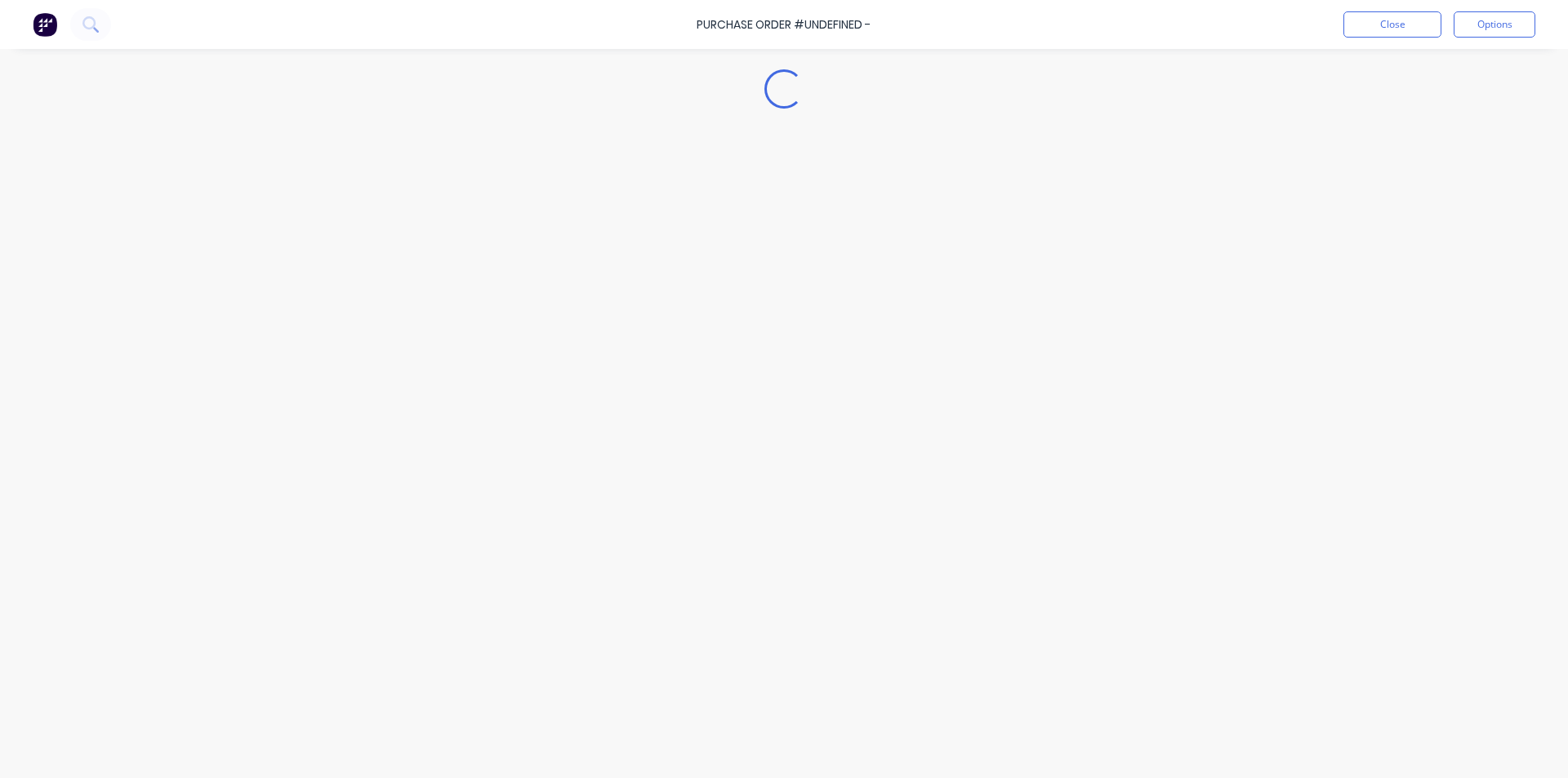
click at [777, 305] on div "Loading..." at bounding box center [784, 364] width 1486 height 696
type textarea "x"
